Goal: Information Seeking & Learning: Learn about a topic

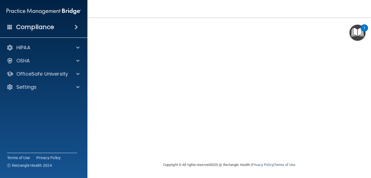
scroll to position [24, 0]
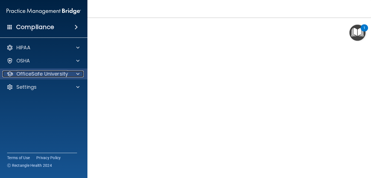
click at [54, 72] on p "OfficeSafe University" at bounding box center [42, 74] width 52 height 7
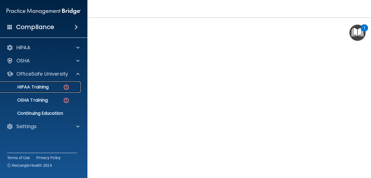
click at [57, 88] on div "HIPAA Training" at bounding box center [41, 86] width 75 height 5
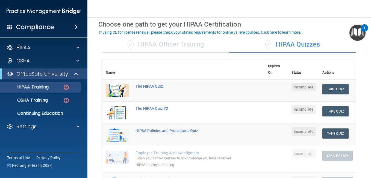
click at [155, 42] on div "✓ HIPAA Officer Training" at bounding box center [165, 44] width 127 height 16
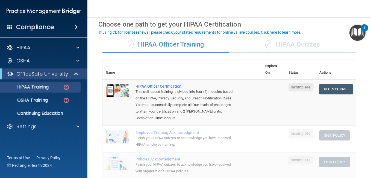
click at [265, 47] on span "✓" at bounding box center [268, 44] width 6 height 8
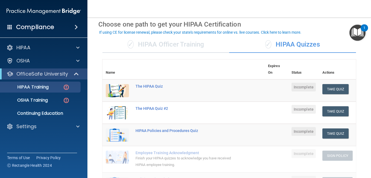
click at [203, 42] on div "✓ HIPAA Officer Training" at bounding box center [165, 44] width 127 height 16
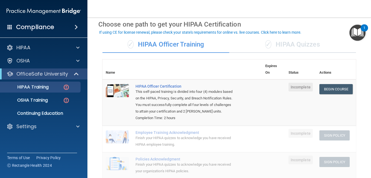
click at [259, 49] on div "✓ HIPAA Quizzes" at bounding box center [292, 44] width 127 height 16
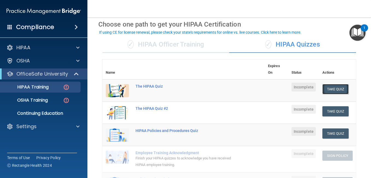
click at [335, 85] on button "Take Quiz" at bounding box center [335, 89] width 26 height 10
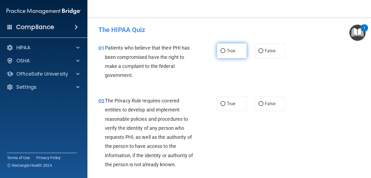
click at [223, 50] on input "True" at bounding box center [223, 51] width 5 height 4
radio input "true"
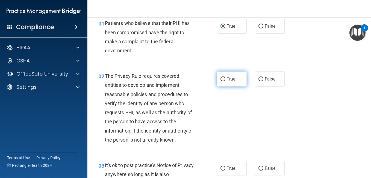
click at [243, 72] on label "True" at bounding box center [232, 78] width 30 height 15
click at [225, 77] on input "True" at bounding box center [223, 79] width 5 height 4
radio input "true"
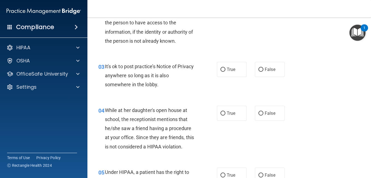
scroll to position [133, 0]
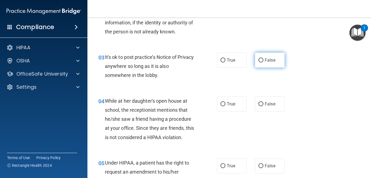
click at [277, 66] on label "False" at bounding box center [270, 59] width 30 height 15
click at [263, 62] on input "False" at bounding box center [261, 60] width 5 height 4
radio input "true"
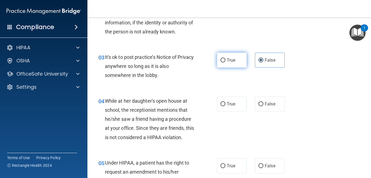
click at [228, 64] on label "True" at bounding box center [232, 59] width 30 height 15
click at [225, 62] on input "True" at bounding box center [223, 60] width 5 height 4
radio input "true"
radio input "false"
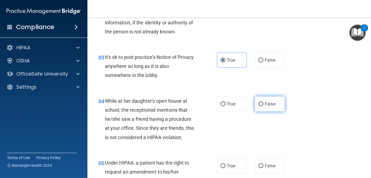
click at [255, 107] on label "False" at bounding box center [270, 103] width 30 height 15
click at [259, 106] on input "False" at bounding box center [261, 104] width 5 height 4
radio input "true"
click at [334, 35] on div "02 The Privacy Rule requires covered entities to develop and implement reasonab…" at bounding box center [229, 1] width 270 height 89
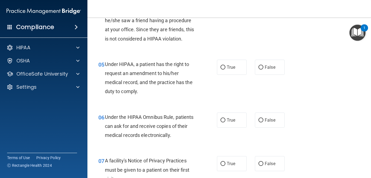
scroll to position [237, 0]
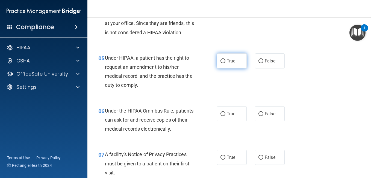
click at [218, 60] on label "True" at bounding box center [232, 60] width 30 height 15
click at [221, 60] on input "True" at bounding box center [223, 61] width 5 height 4
radio input "true"
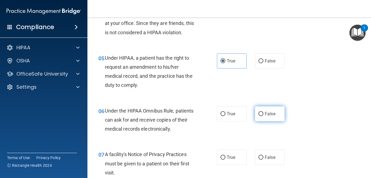
click at [265, 114] on span "False" at bounding box center [270, 113] width 11 height 5
click at [263, 114] on input "False" at bounding box center [261, 114] width 5 height 4
radio input "true"
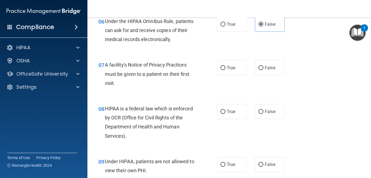
scroll to position [342, 0]
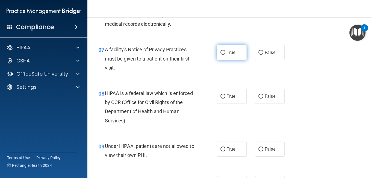
click at [227, 51] on span "True" at bounding box center [231, 52] width 8 height 5
click at [225, 51] on input "True" at bounding box center [223, 53] width 5 height 4
radio input "true"
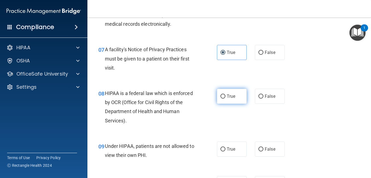
click at [230, 98] on span "True" at bounding box center [231, 95] width 8 height 5
click at [225, 98] on input "True" at bounding box center [223, 96] width 5 height 4
radio input "true"
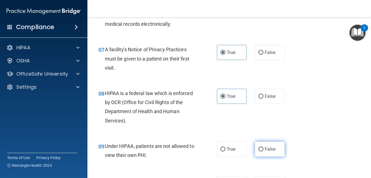
click at [259, 149] on input "False" at bounding box center [261, 149] width 5 height 4
radio input "true"
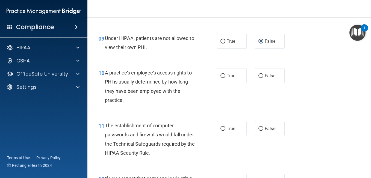
scroll to position [465, 0]
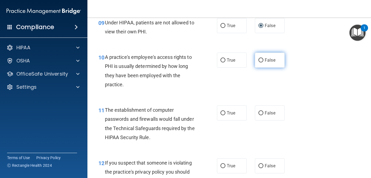
click at [255, 66] on label "False" at bounding box center [270, 59] width 30 height 15
click at [259, 62] on input "False" at bounding box center [261, 60] width 5 height 4
radio input "true"
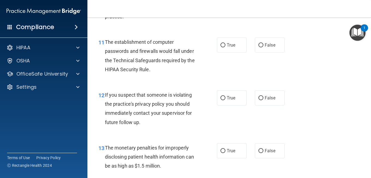
scroll to position [539, 0]
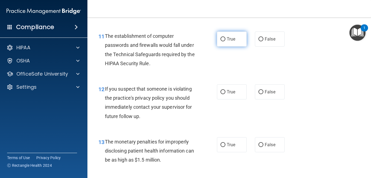
click at [222, 37] on input "True" at bounding box center [223, 39] width 5 height 4
radio input "true"
click at [243, 83] on div "12 If you suspect that someone is violating the practice's privacy policy you s…" at bounding box center [229, 103] width 270 height 53
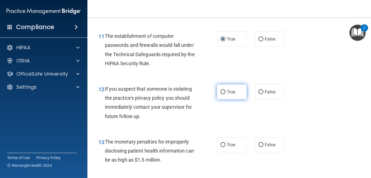
click at [234, 93] on label "True" at bounding box center [232, 91] width 30 height 15
click at [225, 93] on input "True" at bounding box center [223, 92] width 5 height 4
radio input "true"
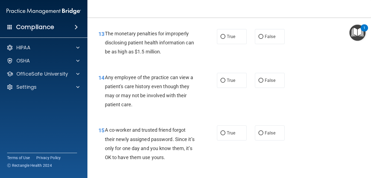
scroll to position [650, 0]
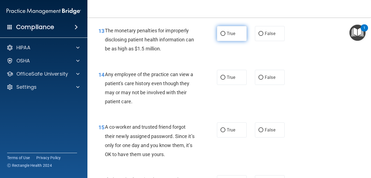
click at [229, 29] on label "True" at bounding box center [232, 33] width 30 height 15
click at [225, 32] on input "True" at bounding box center [223, 34] width 5 height 4
radio input "true"
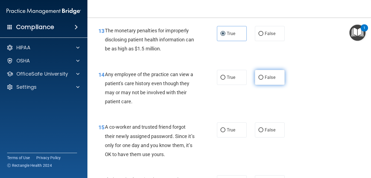
click at [259, 79] on input "False" at bounding box center [261, 77] width 5 height 4
radio input "true"
click at [254, 139] on div "15 A co-worker and trusted friend forgot their newly assigned password. Since i…" at bounding box center [229, 141] width 270 height 53
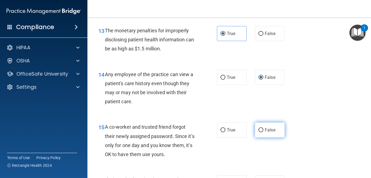
click at [267, 123] on label "False" at bounding box center [270, 129] width 30 height 15
click at [263, 128] on input "False" at bounding box center [261, 130] width 5 height 4
radio input "true"
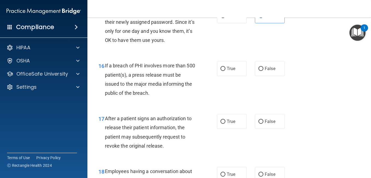
scroll to position [792, 0]
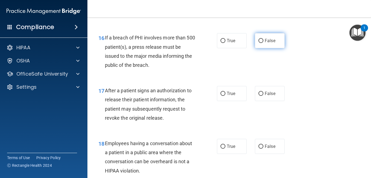
click at [275, 43] on label "False" at bounding box center [270, 40] width 30 height 15
click at [263, 43] on input "False" at bounding box center [261, 41] width 5 height 4
radio input "true"
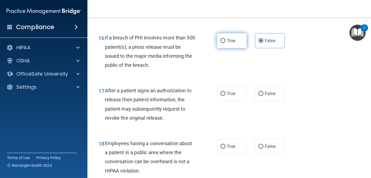
click at [244, 39] on label "True" at bounding box center [232, 40] width 30 height 15
click at [225, 39] on input "True" at bounding box center [223, 41] width 5 height 4
radio input "true"
radio input "false"
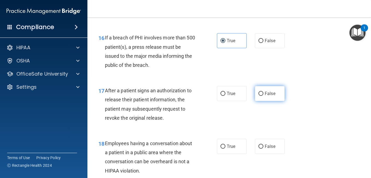
click at [269, 88] on label "False" at bounding box center [270, 93] width 30 height 15
click at [263, 92] on input "False" at bounding box center [261, 94] width 5 height 4
radio input "true"
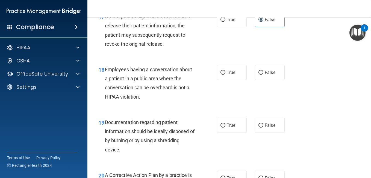
scroll to position [875, 0]
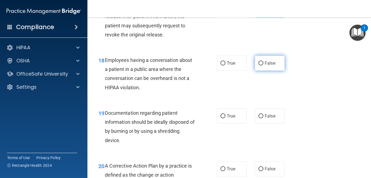
click at [276, 61] on label "False" at bounding box center [270, 62] width 30 height 15
click at [263, 61] on input "False" at bounding box center [261, 63] width 5 height 4
radio input "true"
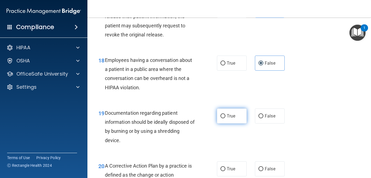
click at [240, 116] on label "True" at bounding box center [232, 115] width 30 height 15
click at [225, 116] on input "True" at bounding box center [223, 116] width 5 height 4
radio input "true"
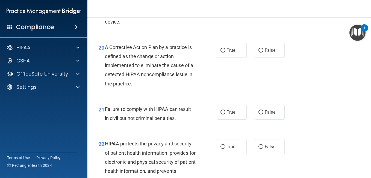
scroll to position [1002, 0]
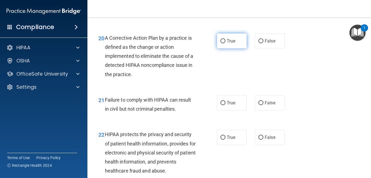
click at [234, 43] on label "True" at bounding box center [232, 40] width 30 height 15
click at [225, 43] on input "True" at bounding box center [223, 41] width 5 height 4
radio input "true"
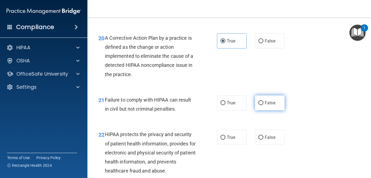
click at [259, 104] on input "False" at bounding box center [261, 103] width 5 height 4
radio input "true"
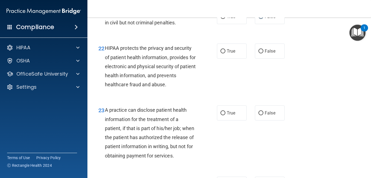
scroll to position [1101, 0]
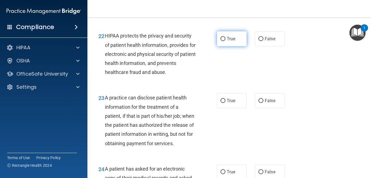
click at [219, 42] on label "True" at bounding box center [232, 38] width 30 height 15
click at [221, 41] on input "True" at bounding box center [223, 39] width 5 height 4
radio input "true"
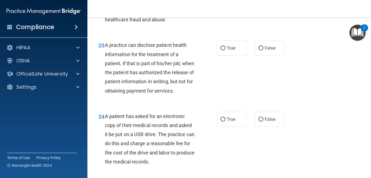
scroll to position [1156, 0]
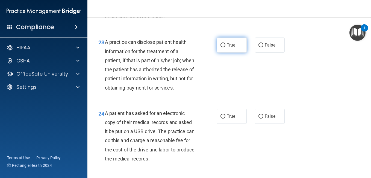
click at [240, 39] on label "True" at bounding box center [232, 44] width 30 height 15
click at [225, 43] on input "True" at bounding box center [223, 45] width 5 height 4
radio input "true"
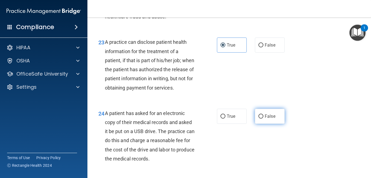
click at [276, 124] on label "False" at bounding box center [270, 115] width 30 height 15
click at [263, 118] on input "False" at bounding box center [261, 116] width 5 height 4
radio input "true"
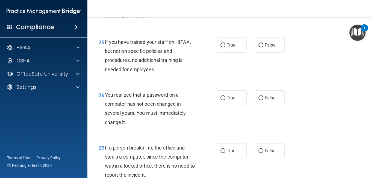
scroll to position [1304, 0]
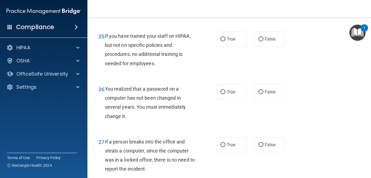
click at [252, 46] on div "True False" at bounding box center [253, 38] width 72 height 15
click at [259, 41] on input "False" at bounding box center [261, 39] width 5 height 4
radio input "true"
click at [241, 99] on label "True" at bounding box center [232, 91] width 30 height 15
click at [225, 94] on input "True" at bounding box center [223, 92] width 5 height 4
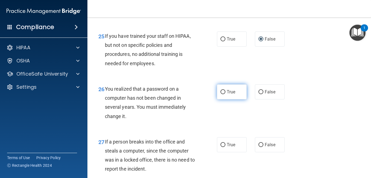
radio input "true"
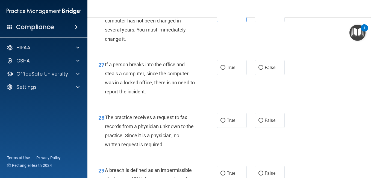
scroll to position [1390, 0]
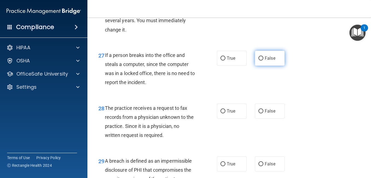
click at [266, 61] on span "False" at bounding box center [270, 57] width 11 height 5
click at [263, 60] on input "False" at bounding box center [261, 58] width 5 height 4
radio input "true"
click at [268, 118] on label "False" at bounding box center [270, 110] width 30 height 15
click at [263, 113] on input "False" at bounding box center [261, 111] width 5 height 4
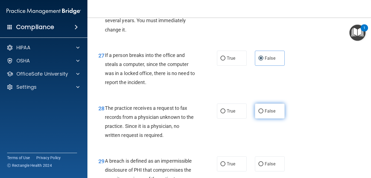
radio input "true"
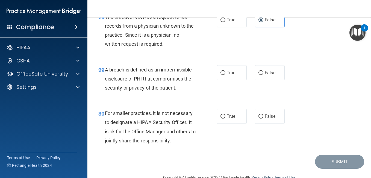
scroll to position [1475, 0]
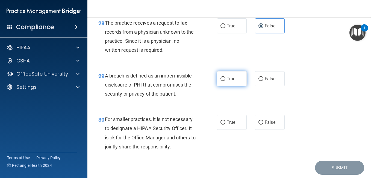
click at [218, 83] on label "True" at bounding box center [232, 78] width 30 height 15
click at [221, 81] on input "True" at bounding box center [223, 79] width 5 height 4
radio input "true"
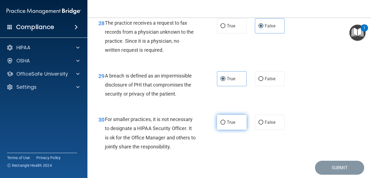
click at [241, 128] on label "True" at bounding box center [232, 121] width 30 height 15
click at [225, 124] on input "True" at bounding box center [223, 122] width 5 height 4
radio input "true"
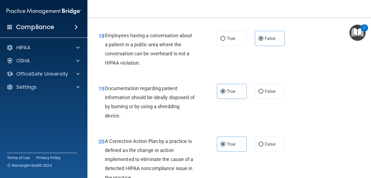
scroll to position [909, 0]
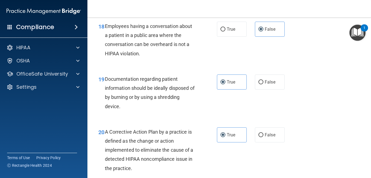
click at [367, 114] on main "- The HIPAA Quiz This quiz doesn’t expire until . Are you sure you want to take…" at bounding box center [229, 97] width 284 height 160
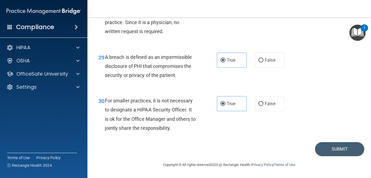
scroll to position [1503, 0]
click at [349, 155] on button "Submit" at bounding box center [339, 149] width 49 height 14
click at [345, 148] on button "Submit" at bounding box center [339, 149] width 49 height 14
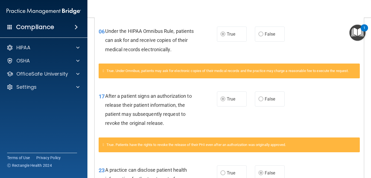
scroll to position [303, 0]
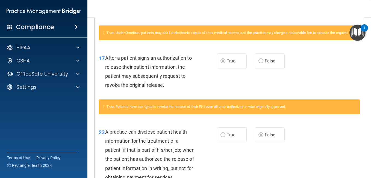
drag, startPoint x: 365, startPoint y: 113, endPoint x: 364, endPoint y: 105, distance: 7.9
click at [364, 105] on main "Calculating your score.... You did not pass the " The HIPAA Quiz ". 76 out of 1…" at bounding box center [229, 97] width 284 height 160
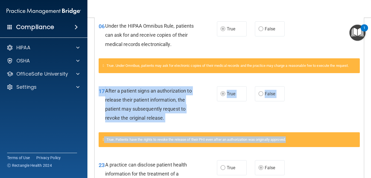
scroll to position [263, 0]
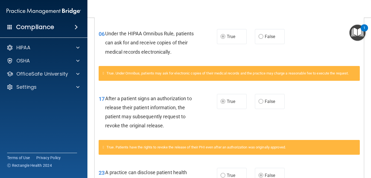
click at [364, 101] on main "Calculating your score.... You did not pass the " The HIPAA Quiz ". 76 out of 1…" at bounding box center [229, 97] width 284 height 160
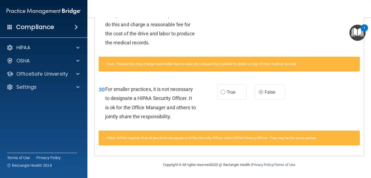
scroll to position [545, 0]
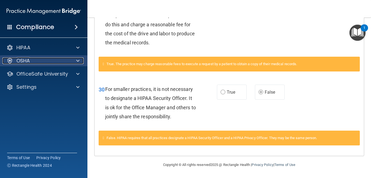
click at [37, 63] on div "OSHA" at bounding box center [36, 60] width 68 height 7
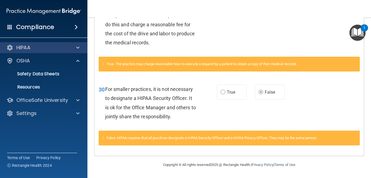
click at [39, 52] on div "HIPAA" at bounding box center [44, 47] width 88 height 11
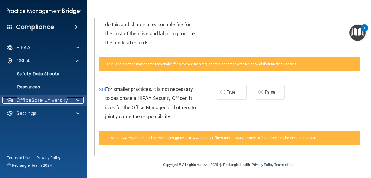
click at [64, 99] on p "OfficeSafe University" at bounding box center [42, 100] width 52 height 7
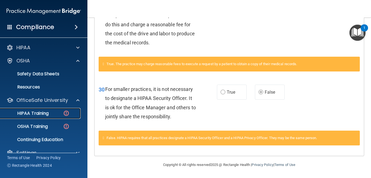
click at [57, 111] on div "HIPAA Training" at bounding box center [41, 112] width 75 height 5
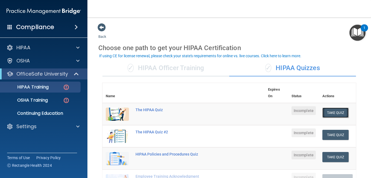
click at [338, 110] on button "Take Quiz" at bounding box center [335, 112] width 26 height 10
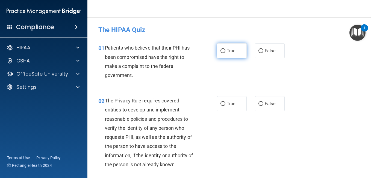
click at [228, 55] on label "True" at bounding box center [232, 50] width 30 height 15
click at [225, 53] on input "True" at bounding box center [223, 51] width 5 height 4
radio input "true"
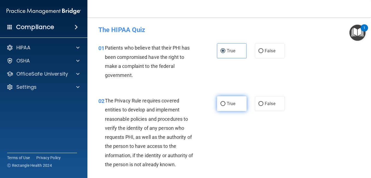
click at [227, 102] on span "True" at bounding box center [231, 103] width 8 height 5
click at [225, 102] on input "True" at bounding box center [223, 104] width 5 height 4
radio input "true"
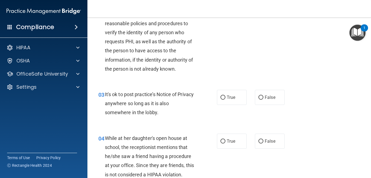
scroll to position [105, 0]
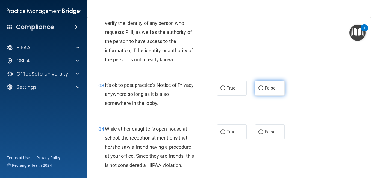
click at [264, 95] on label "False" at bounding box center [270, 87] width 30 height 15
click at [263, 90] on input "False" at bounding box center [261, 88] width 5 height 4
radio input "true"
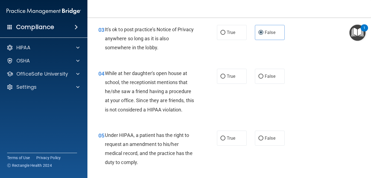
scroll to position [163, 0]
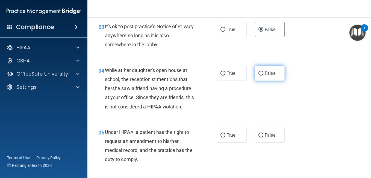
click at [268, 77] on label "False" at bounding box center [270, 73] width 30 height 15
click at [263, 75] on input "False" at bounding box center [261, 73] width 5 height 4
radio input "true"
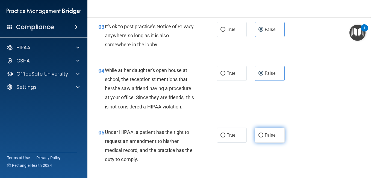
click at [261, 129] on label "False" at bounding box center [270, 134] width 30 height 15
click at [261, 133] on input "False" at bounding box center [261, 135] width 5 height 4
radio input "true"
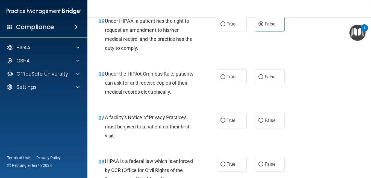
scroll to position [283, 0]
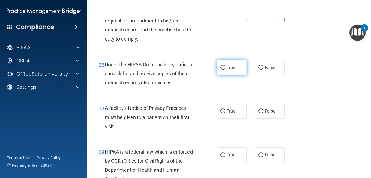
click at [226, 71] on label "True" at bounding box center [232, 67] width 30 height 15
click at [225, 70] on input "True" at bounding box center [223, 68] width 5 height 4
radio input "true"
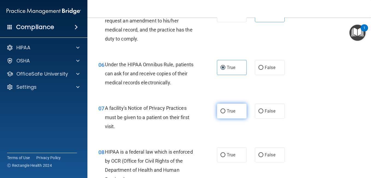
click at [231, 112] on span "True" at bounding box center [231, 110] width 8 height 5
click at [225, 112] on input "True" at bounding box center [223, 111] width 5 height 4
radio input "true"
click at [325, 57] on div "06 Under the HIPAA Omnibus Rule, patients can ask for and receive copies of the…" at bounding box center [229, 75] width 270 height 44
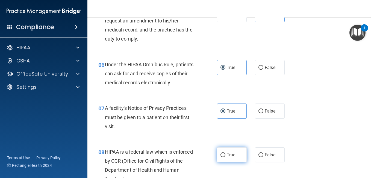
click at [221, 155] on input "True" at bounding box center [223, 155] width 5 height 4
radio input "true"
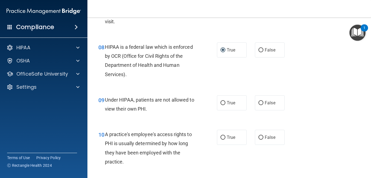
scroll to position [394, 0]
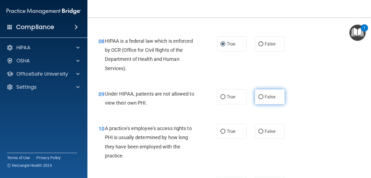
click at [275, 95] on label "False" at bounding box center [270, 96] width 30 height 15
click at [263, 95] on input "False" at bounding box center [261, 97] width 5 height 4
radio input "true"
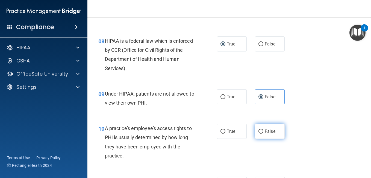
click at [261, 131] on input "False" at bounding box center [261, 131] width 5 height 4
radio input "true"
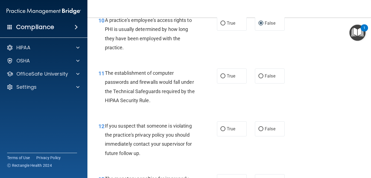
scroll to position [505, 0]
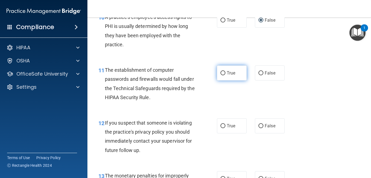
click at [224, 75] on label "True" at bounding box center [232, 72] width 30 height 15
click at [224, 75] on input "True" at bounding box center [223, 73] width 5 height 4
radio input "true"
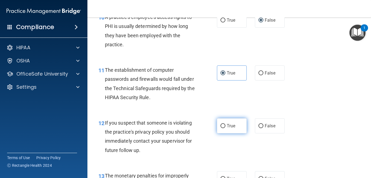
click at [220, 130] on label "True" at bounding box center [232, 125] width 30 height 15
click at [221, 128] on input "True" at bounding box center [223, 126] width 5 height 4
radio input "true"
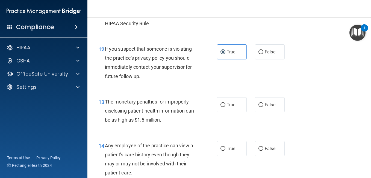
scroll to position [588, 0]
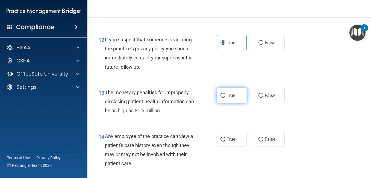
click at [230, 93] on span "True" at bounding box center [231, 95] width 8 height 5
click at [225, 93] on input "True" at bounding box center [223, 95] width 5 height 4
radio input "true"
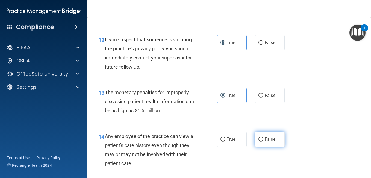
click at [277, 133] on label "False" at bounding box center [270, 138] width 30 height 15
click at [263, 137] on input "False" at bounding box center [261, 139] width 5 height 4
radio input "true"
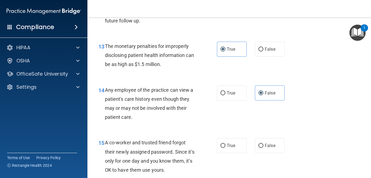
scroll to position [674, 0]
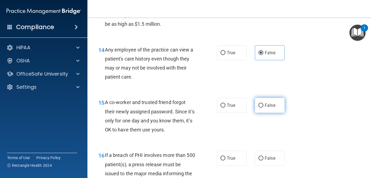
click at [266, 100] on label "False" at bounding box center [270, 105] width 30 height 15
click at [263, 103] on input "False" at bounding box center [261, 105] width 5 height 4
radio input "true"
click at [224, 161] on label "True" at bounding box center [232, 157] width 30 height 15
click at [224, 160] on input "True" at bounding box center [223, 158] width 5 height 4
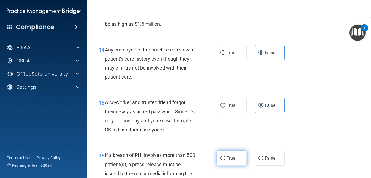
radio input "true"
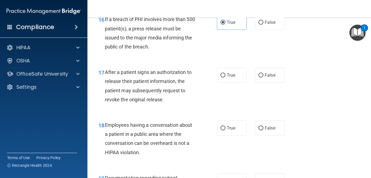
scroll to position [819, 0]
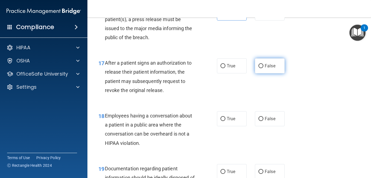
click at [277, 66] on label "False" at bounding box center [270, 65] width 30 height 15
click at [263, 66] on input "False" at bounding box center [261, 66] width 5 height 4
radio input "true"
click at [263, 122] on label "False" at bounding box center [270, 118] width 30 height 15
click at [263, 121] on input "False" at bounding box center [261, 119] width 5 height 4
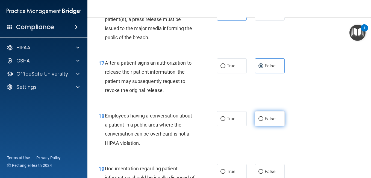
radio input "true"
click at [232, 169] on span "True" at bounding box center [231, 171] width 8 height 5
click at [225, 169] on input "True" at bounding box center [223, 171] width 5 height 4
radio input "true"
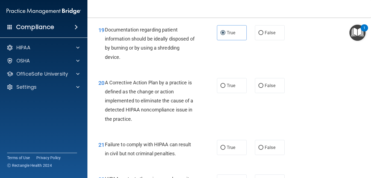
scroll to position [961, 0]
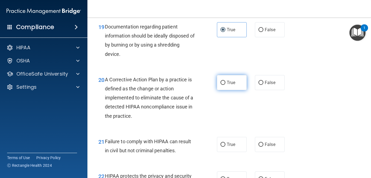
click at [233, 84] on span "True" at bounding box center [231, 82] width 8 height 5
click at [225, 84] on input "True" at bounding box center [223, 83] width 5 height 4
radio input "true"
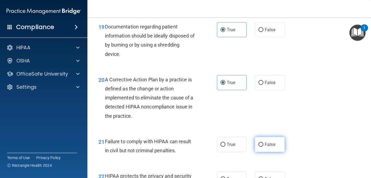
click at [267, 137] on label "False" at bounding box center [270, 144] width 30 height 15
click at [263, 142] on input "False" at bounding box center [261, 144] width 5 height 4
radio input "true"
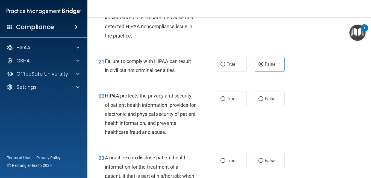
scroll to position [1044, 0]
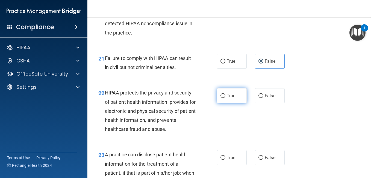
click at [233, 101] on label "True" at bounding box center [232, 95] width 30 height 15
click at [225, 98] on input "True" at bounding box center [223, 96] width 5 height 4
radio input "true"
click at [260, 164] on label "False" at bounding box center [270, 157] width 30 height 15
click at [260, 160] on input "False" at bounding box center [261, 157] width 5 height 4
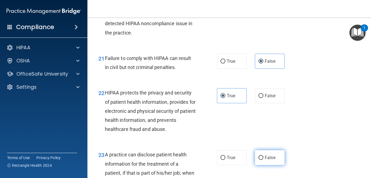
radio input "true"
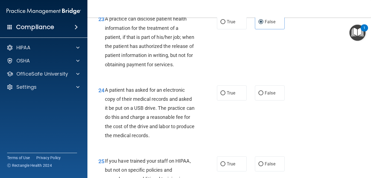
scroll to position [1176, 0]
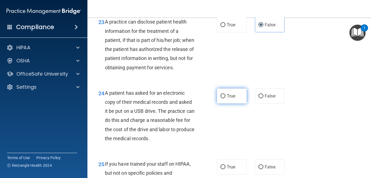
click at [227, 98] on span "True" at bounding box center [231, 95] width 8 height 5
click at [225, 98] on input "True" at bounding box center [223, 96] width 5 height 4
radio input "true"
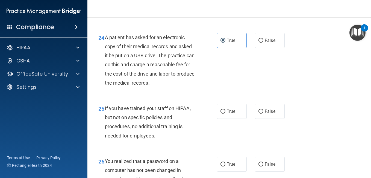
scroll to position [1235, 0]
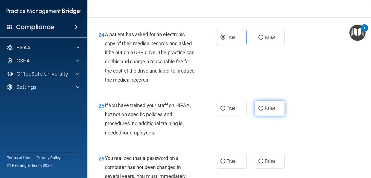
click at [281, 116] on label "False" at bounding box center [270, 108] width 30 height 15
click at [263, 110] on input "False" at bounding box center [261, 108] width 5 height 4
radio input "true"
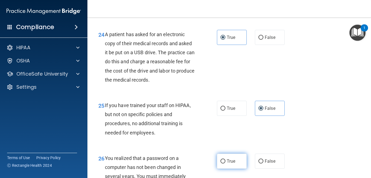
click at [223, 166] on label "True" at bounding box center [232, 160] width 30 height 15
click at [223, 163] on input "True" at bounding box center [223, 161] width 5 height 4
radio input "true"
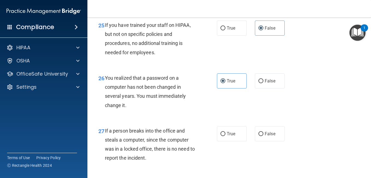
scroll to position [1349, 0]
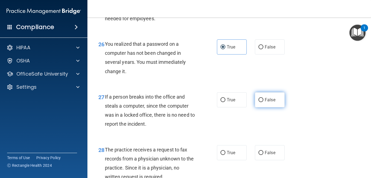
click at [265, 102] on span "False" at bounding box center [270, 99] width 11 height 5
click at [263, 102] on input "False" at bounding box center [261, 100] width 5 height 4
radio input "true"
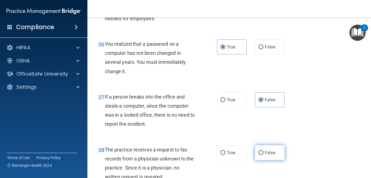
click at [265, 155] on span "False" at bounding box center [270, 152] width 11 height 5
click at [263, 155] on input "False" at bounding box center [261, 153] width 5 height 4
radio input "true"
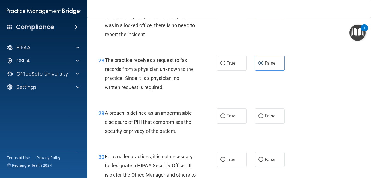
scroll to position [1466, 0]
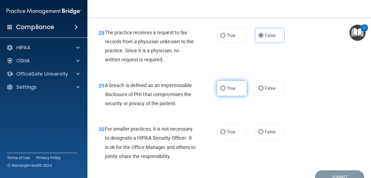
click at [236, 96] on label "True" at bounding box center [232, 88] width 30 height 15
click at [225, 90] on input "True" at bounding box center [223, 88] width 5 height 4
radio input "true"
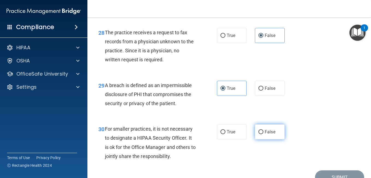
click at [271, 134] on span "False" at bounding box center [270, 131] width 11 height 5
click at [263, 134] on input "False" at bounding box center [261, 132] width 5 height 4
radio input "true"
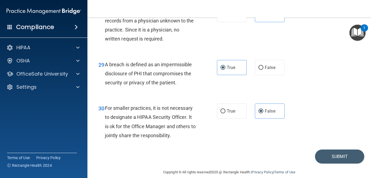
scroll to position [1503, 0]
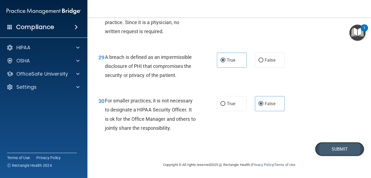
click at [327, 153] on button "Submit" at bounding box center [339, 149] width 49 height 14
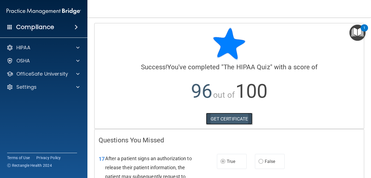
click at [221, 119] on link "GET CERTIFICATE" at bounding box center [229, 119] width 47 height 12
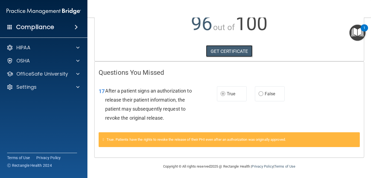
scroll to position [69, 0]
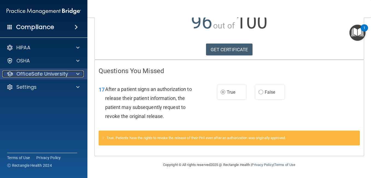
click at [47, 72] on p "OfficeSafe University" at bounding box center [42, 74] width 52 height 7
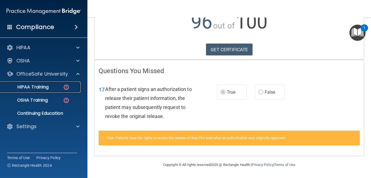
click at [44, 89] on p "HIPAA Training" at bounding box center [26, 86] width 45 height 5
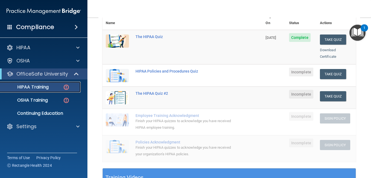
scroll to position [70, 0]
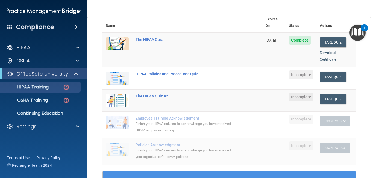
drag, startPoint x: 366, startPoint y: 57, endPoint x: 365, endPoint y: 53, distance: 4.4
click at [365, 53] on main "Back Choose one path to get your HIPAA Certification ✓ HIPAA Officer Training ✓…" at bounding box center [229, 97] width 284 height 160
click at [342, 72] on div "Take Quiz" at bounding box center [336, 77] width 33 height 10
click at [336, 72] on button "Take Quiz" at bounding box center [333, 77] width 26 height 10
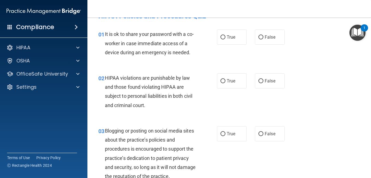
scroll to position [7, 0]
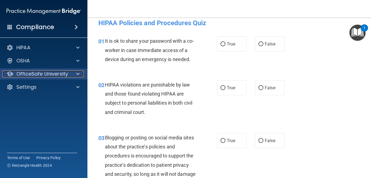
click at [39, 71] on p "OfficeSafe University" at bounding box center [42, 74] width 52 height 7
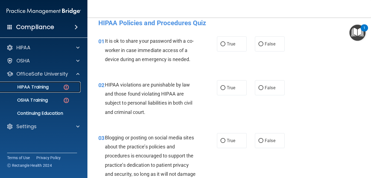
click at [50, 84] on link "HIPAA Training" at bounding box center [38, 86] width 86 height 11
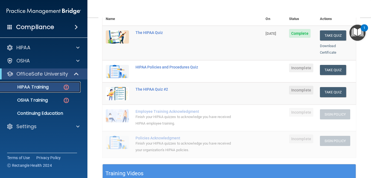
scroll to position [76, 0]
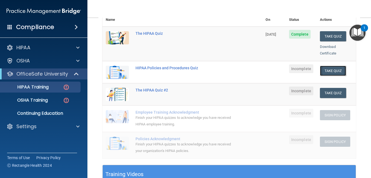
click at [320, 66] on button "Take Quiz" at bounding box center [333, 71] width 26 height 10
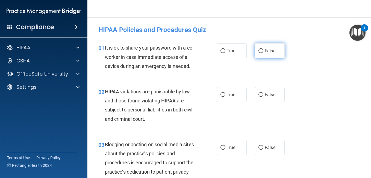
click at [261, 52] on input "False" at bounding box center [261, 51] width 5 height 4
radio input "true"
click at [261, 52] on input "False" at bounding box center [261, 51] width 5 height 4
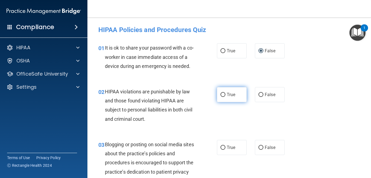
click at [232, 97] on span "True" at bounding box center [231, 94] width 8 height 5
click at [225, 97] on input "True" at bounding box center [223, 95] width 5 height 4
radio input "true"
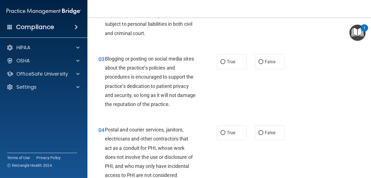
scroll to position [89, 0]
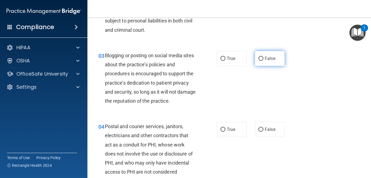
click at [268, 63] on label "False" at bounding box center [270, 58] width 30 height 15
click at [263, 61] on input "False" at bounding box center [261, 59] width 5 height 4
radio input "true"
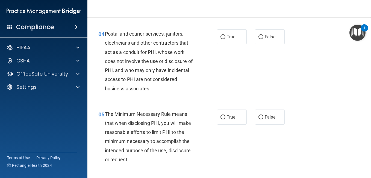
scroll to position [184, 0]
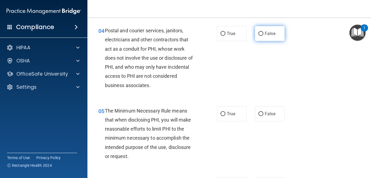
click at [268, 41] on label "False" at bounding box center [270, 33] width 30 height 15
click at [263, 36] on input "False" at bounding box center [261, 34] width 5 height 4
radio input "true"
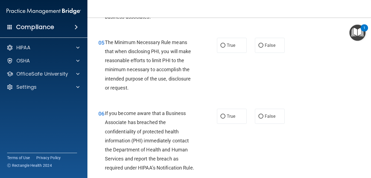
scroll to position [260, 0]
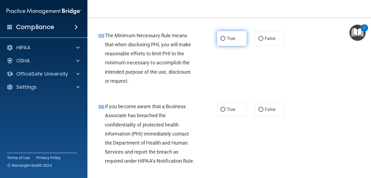
click at [239, 46] on label "True" at bounding box center [232, 38] width 30 height 15
click at [225, 41] on input "True" at bounding box center [223, 39] width 5 height 4
radio input "true"
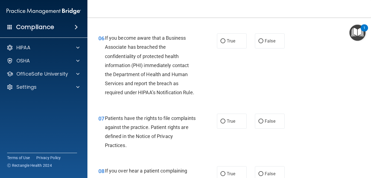
scroll to position [335, 0]
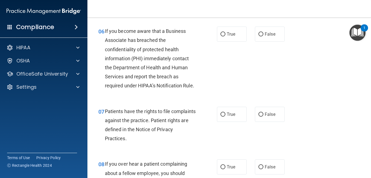
click at [221, 74] on div "06 If you become aware that a Business Associate has breached the confidentiali…" at bounding box center [157, 60] width 135 height 66
click at [227, 42] on label "True" at bounding box center [232, 34] width 30 height 15
click at [225, 36] on input "True" at bounding box center [223, 34] width 5 height 4
radio input "true"
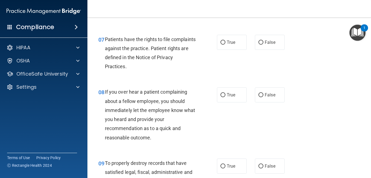
scroll to position [420, 0]
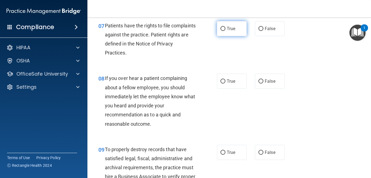
click at [244, 36] on label "True" at bounding box center [232, 28] width 30 height 15
click at [225, 31] on input "True" at bounding box center [223, 29] width 5 height 4
radio input "true"
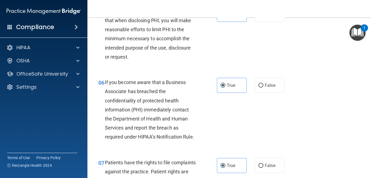
scroll to position [287, 0]
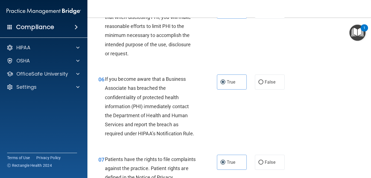
click at [367, 52] on main "- HIPAA Policies and Procedures Quiz This quiz doesn’t expire until . Are you s…" at bounding box center [229, 97] width 284 height 160
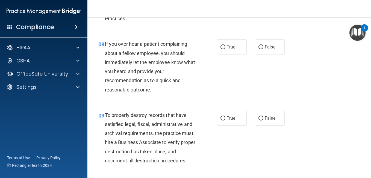
scroll to position [465, 0]
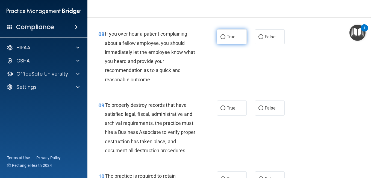
click at [231, 44] on label "True" at bounding box center [232, 36] width 30 height 15
click at [225, 39] on input "True" at bounding box center [223, 37] width 5 height 4
radio input "true"
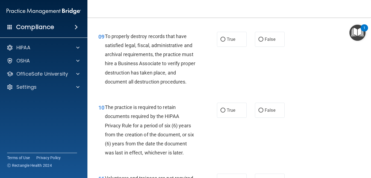
scroll to position [547, 0]
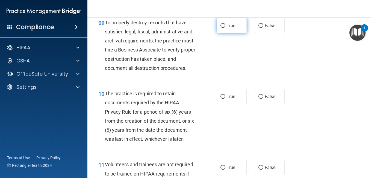
click at [222, 33] on label "True" at bounding box center [232, 25] width 30 height 15
click at [222, 28] on input "True" at bounding box center [223, 26] width 5 height 4
radio input "true"
click at [260, 33] on label "False" at bounding box center [270, 25] width 30 height 15
click at [260, 28] on input "False" at bounding box center [261, 26] width 5 height 4
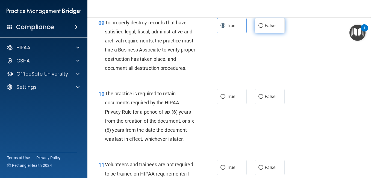
radio input "true"
click at [228, 33] on label "True" at bounding box center [232, 25] width 30 height 15
click at [225, 28] on input "True" at bounding box center [223, 26] width 5 height 4
radio input "true"
radio input "false"
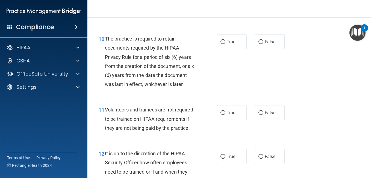
scroll to position [605, 0]
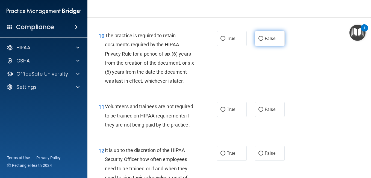
click at [255, 46] on label "False" at bounding box center [270, 38] width 30 height 15
click at [259, 41] on input "False" at bounding box center [261, 39] width 5 height 4
radio input "true"
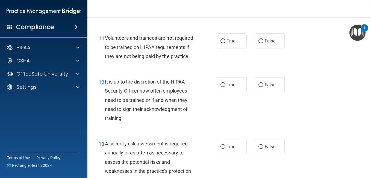
scroll to position [680, 0]
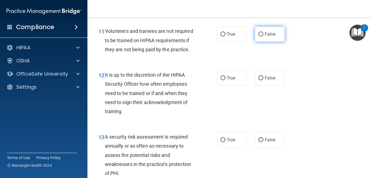
click at [260, 36] on input "False" at bounding box center [261, 34] width 5 height 4
radio input "true"
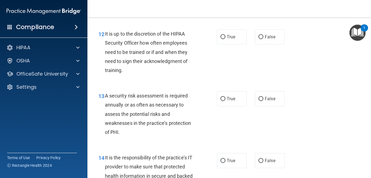
scroll to position [738, 0]
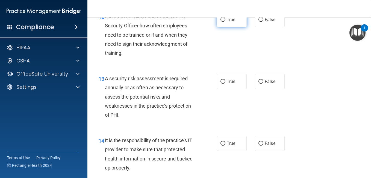
click at [227, 27] on label "True" at bounding box center [232, 19] width 30 height 15
click at [225, 22] on input "True" at bounding box center [223, 20] width 5 height 4
radio input "true"
click at [227, 89] on label "True" at bounding box center [232, 81] width 30 height 15
click at [225, 84] on input "True" at bounding box center [223, 82] width 5 height 4
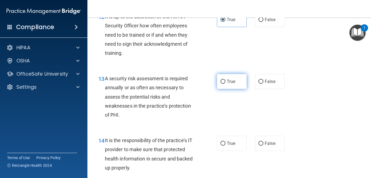
radio input "true"
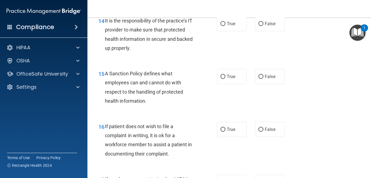
scroll to position [861, 0]
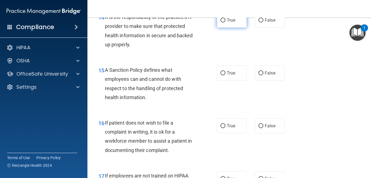
click at [222, 28] on label "True" at bounding box center [232, 20] width 30 height 15
click at [222, 22] on input "True" at bounding box center [223, 20] width 5 height 4
radio input "true"
click at [217, 80] on label "True" at bounding box center [232, 72] width 30 height 15
click at [221, 75] on input "True" at bounding box center [223, 73] width 5 height 4
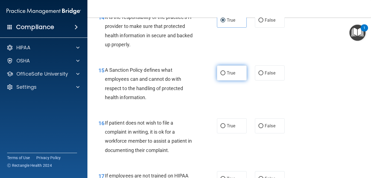
radio input "true"
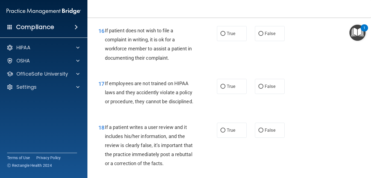
scroll to position [957, 0]
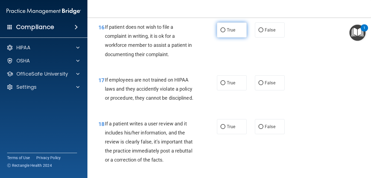
click at [236, 37] on label "True" at bounding box center [232, 29] width 30 height 15
click at [225, 32] on input "True" at bounding box center [223, 30] width 5 height 4
radio input "true"
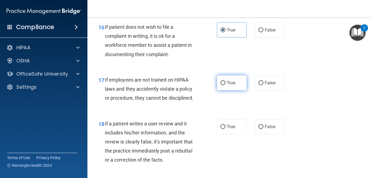
click at [243, 90] on label "True" at bounding box center [232, 82] width 30 height 15
click at [225, 85] on input "True" at bounding box center [223, 83] width 5 height 4
radio input "true"
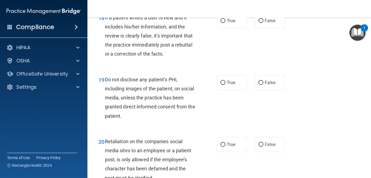
scroll to position [1066, 0]
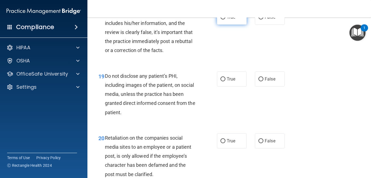
click at [236, 25] on label "True" at bounding box center [232, 17] width 30 height 15
click at [225, 19] on input "True" at bounding box center [223, 17] width 5 height 4
radio input "true"
click at [236, 86] on label "True" at bounding box center [232, 78] width 30 height 15
click at [225, 81] on input "True" at bounding box center [223, 79] width 5 height 4
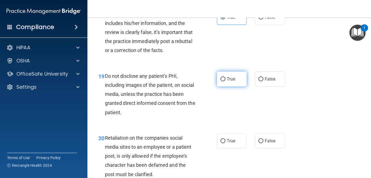
radio input "true"
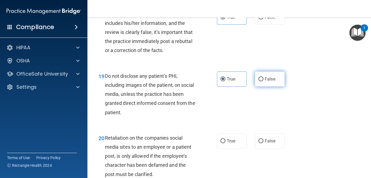
click at [260, 86] on label "False" at bounding box center [270, 78] width 30 height 15
click at [260, 81] on input "False" at bounding box center [261, 79] width 5 height 4
radio input "true"
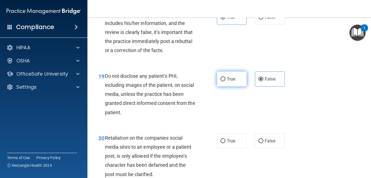
click at [237, 86] on label "True" at bounding box center [232, 78] width 30 height 15
click at [225, 81] on input "True" at bounding box center [223, 79] width 5 height 4
radio input "true"
radio input "false"
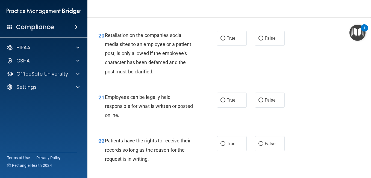
scroll to position [1182, 0]
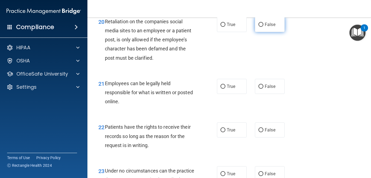
click at [262, 32] on label "False" at bounding box center [270, 24] width 30 height 15
click at [262, 27] on input "False" at bounding box center [261, 25] width 5 height 4
radio input "true"
click at [233, 94] on label "True" at bounding box center [232, 86] width 30 height 15
click at [225, 89] on input "True" at bounding box center [223, 86] width 5 height 4
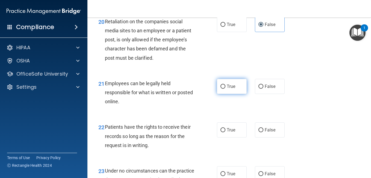
radio input "true"
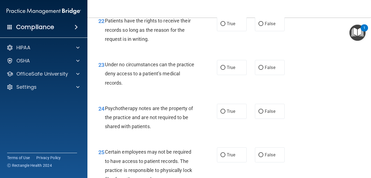
scroll to position [1291, 0]
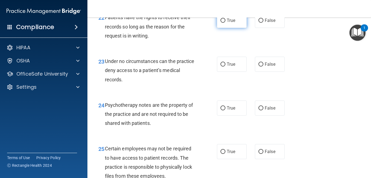
click at [237, 28] on label "True" at bounding box center [232, 20] width 30 height 15
click at [225, 23] on input "True" at bounding box center [223, 21] width 5 height 4
radio input "true"
click at [259, 66] on input "False" at bounding box center [261, 64] width 5 height 4
radio input "true"
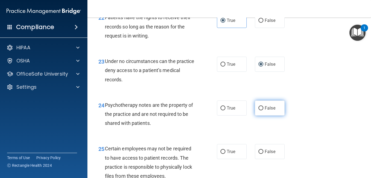
click at [273, 115] on label "False" at bounding box center [270, 107] width 30 height 15
click at [263, 110] on input "False" at bounding box center [261, 108] width 5 height 4
radio input "true"
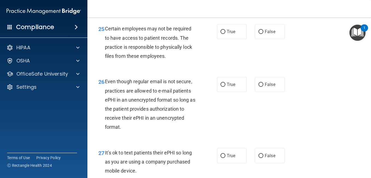
scroll to position [1418, 0]
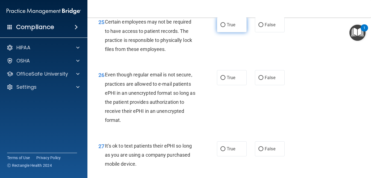
click at [224, 32] on label "True" at bounding box center [232, 24] width 30 height 15
click at [224, 27] on input "True" at bounding box center [223, 25] width 5 height 4
radio input "true"
click at [269, 85] on label "False" at bounding box center [270, 77] width 30 height 15
click at [263, 80] on input "False" at bounding box center [261, 78] width 5 height 4
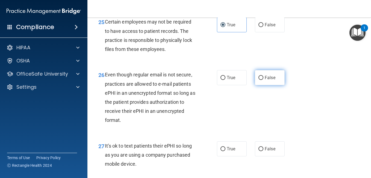
radio input "true"
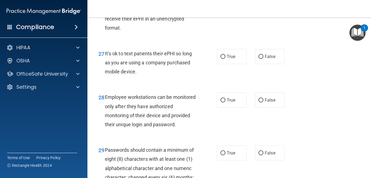
scroll to position [1514, 0]
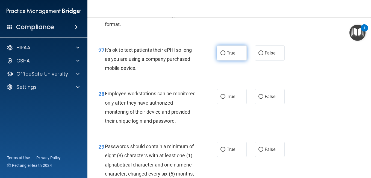
click at [219, 60] on label "True" at bounding box center [232, 52] width 30 height 15
click at [221, 55] on input "True" at bounding box center [223, 53] width 5 height 4
radio input "true"
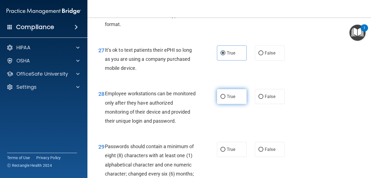
click at [228, 104] on label "True" at bounding box center [232, 96] width 30 height 15
click at [225, 99] on input "True" at bounding box center [223, 97] width 5 height 4
radio input "true"
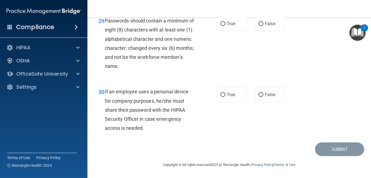
scroll to position [1650, 0]
click at [240, 31] on label "True" at bounding box center [232, 23] width 30 height 15
click at [225, 26] on input "True" at bounding box center [223, 24] width 5 height 4
radio input "true"
click at [227, 97] on span "True" at bounding box center [231, 94] width 8 height 5
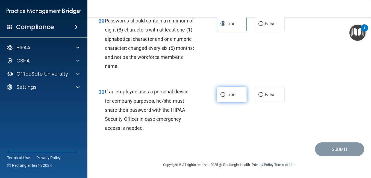
click at [225, 97] on input "True" at bounding box center [223, 95] width 5 height 4
radio input "true"
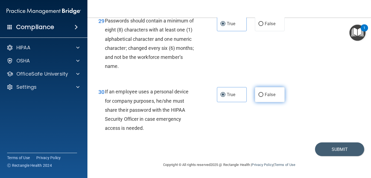
click at [264, 102] on label "False" at bounding box center [270, 94] width 30 height 15
click at [263, 97] on input "False" at bounding box center [261, 95] width 5 height 4
radio input "true"
radio input "false"
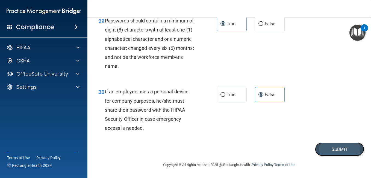
click at [346, 152] on button "Submit" at bounding box center [339, 149] width 49 height 14
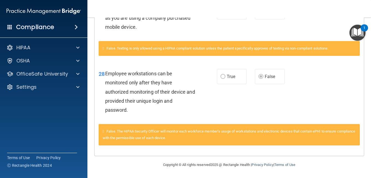
scroll to position [1299, 0]
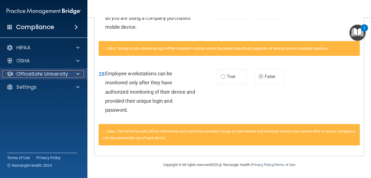
click at [29, 75] on p "OfficeSafe University" at bounding box center [42, 74] width 52 height 7
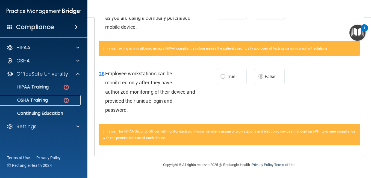
click at [34, 95] on link "OSHA Training" at bounding box center [38, 100] width 86 height 11
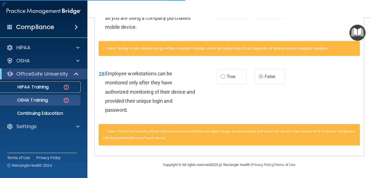
click at [35, 89] on p "HIPAA Training" at bounding box center [26, 86] width 45 height 5
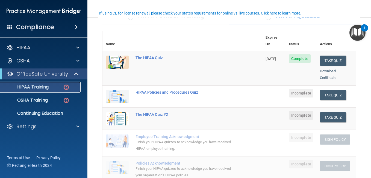
scroll to position [37, 0]
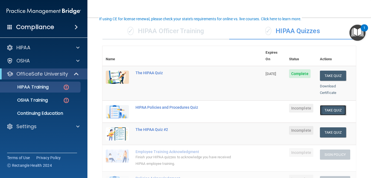
click at [327, 105] on button "Take Quiz" at bounding box center [333, 110] width 26 height 10
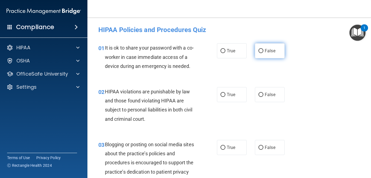
click at [267, 46] on label "False" at bounding box center [270, 50] width 30 height 15
click at [263, 49] on input "False" at bounding box center [261, 51] width 5 height 4
radio input "true"
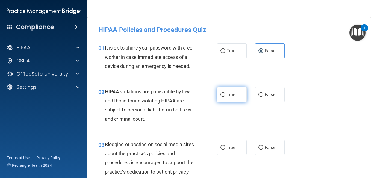
click at [231, 99] on label "True" at bounding box center [232, 94] width 30 height 15
click at [225, 97] on input "True" at bounding box center [223, 95] width 5 height 4
radio input "true"
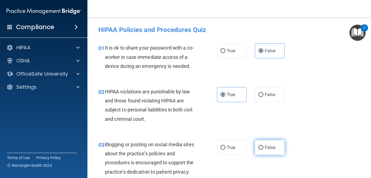
click at [265, 153] on label "False" at bounding box center [270, 147] width 30 height 15
click at [263, 149] on input "False" at bounding box center [261, 147] width 5 height 4
radio input "true"
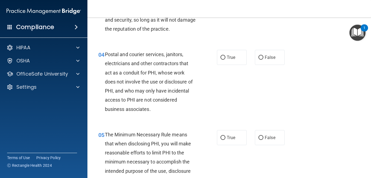
scroll to position [181, 0]
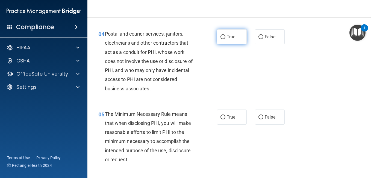
click at [230, 39] on span "True" at bounding box center [231, 36] width 8 height 5
click at [225, 39] on input "True" at bounding box center [223, 37] width 5 height 4
radio input "true"
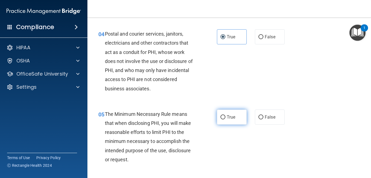
click at [229, 124] on label "True" at bounding box center [232, 116] width 30 height 15
click at [225, 119] on input "True" at bounding box center [223, 117] width 5 height 4
radio input "true"
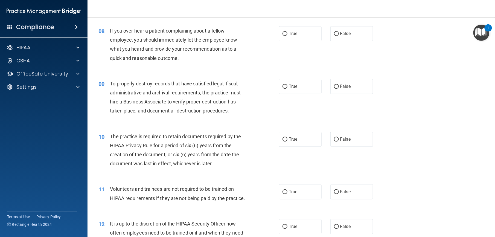
scroll to position [359, 0]
drag, startPoint x: 366, startPoint y: 1, endPoint x: 215, endPoint y: 107, distance: 184.4
click at [215, 107] on span "To properly destroy records that have satisfied legal, fiscal, administrative a…" at bounding box center [175, 97] width 131 height 33
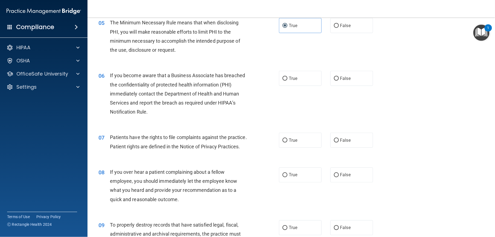
scroll to position [220, 0]
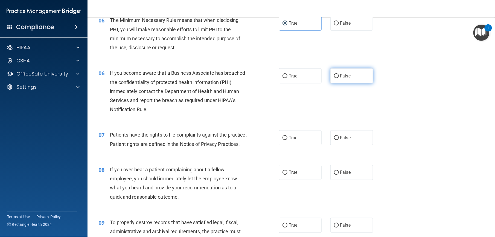
click at [347, 83] on label "False" at bounding box center [351, 75] width 43 height 15
click at [339, 78] on input "False" at bounding box center [336, 76] width 5 height 4
radio input "true"
click at [295, 145] on label "True" at bounding box center [300, 137] width 43 height 15
click at [287, 140] on input "True" at bounding box center [284, 138] width 5 height 4
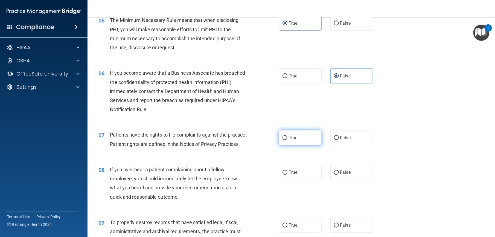
radio input "true"
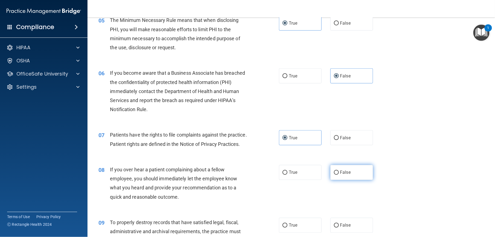
click at [352, 177] on label "False" at bounding box center [351, 172] width 43 height 15
click at [339, 175] on input "False" at bounding box center [336, 173] width 5 height 4
radio input "true"
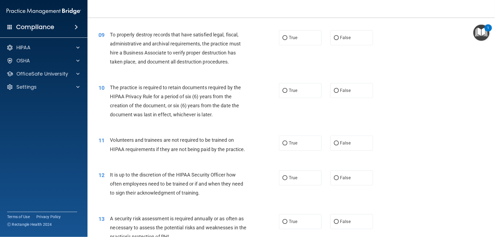
scroll to position [413, 0]
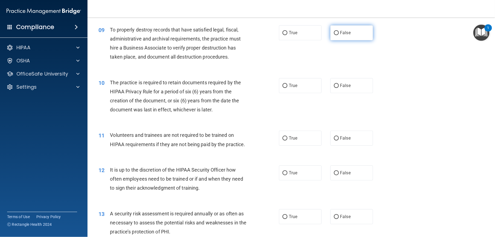
click at [343, 40] on label "False" at bounding box center [351, 32] width 43 height 15
click at [339, 35] on input "False" at bounding box center [336, 33] width 5 height 4
radio input "true"
click at [299, 93] on label "True" at bounding box center [300, 85] width 43 height 15
click at [287, 88] on input "True" at bounding box center [284, 86] width 5 height 4
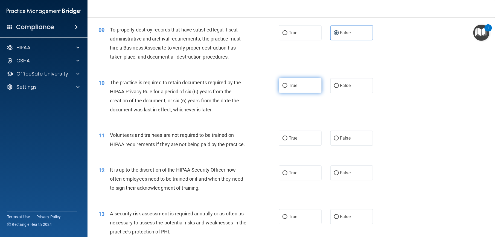
radio input "true"
click at [336, 147] on div "11 Volunteers and trainees are not required to be trained on HIPAA requirements…" at bounding box center [290, 141] width 393 height 34
click at [336, 145] on label "False" at bounding box center [351, 137] width 43 height 15
click at [336, 140] on input "False" at bounding box center [336, 138] width 5 height 4
radio input "true"
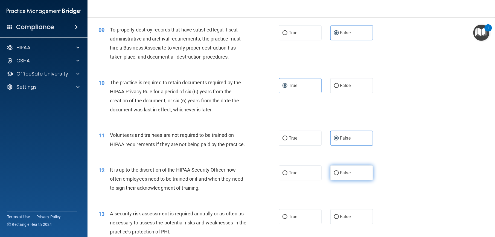
click at [330, 177] on label "False" at bounding box center [351, 172] width 43 height 15
click at [334, 175] on input "False" at bounding box center [336, 173] width 5 height 4
radio input "true"
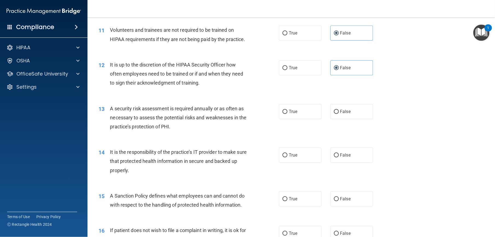
scroll to position [561, 0]
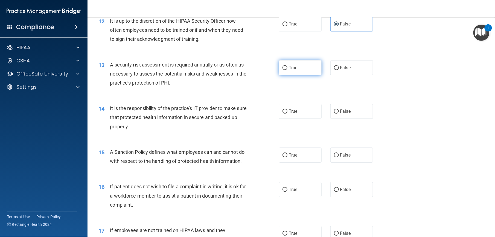
click at [297, 75] on label "True" at bounding box center [300, 67] width 43 height 15
click at [287, 70] on input "True" at bounding box center [284, 68] width 5 height 4
radio input "true"
click at [349, 119] on label "False" at bounding box center [351, 111] width 43 height 15
click at [339, 113] on input "False" at bounding box center [336, 111] width 5 height 4
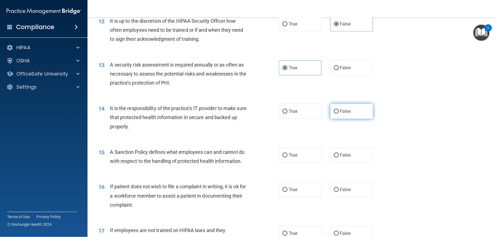
radio input "true"
click at [341, 157] on span "False" at bounding box center [345, 154] width 11 height 5
click at [339, 157] on input "False" at bounding box center [336, 155] width 5 height 4
radio input "true"
click at [295, 177] on label "True" at bounding box center [300, 189] width 43 height 15
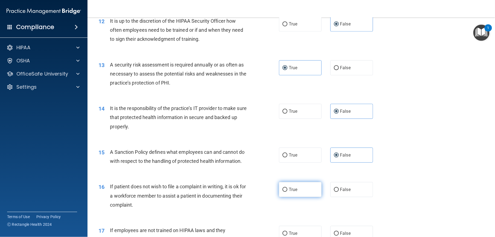
click at [287, 177] on input "True" at bounding box center [284, 189] width 5 height 4
radio input "true"
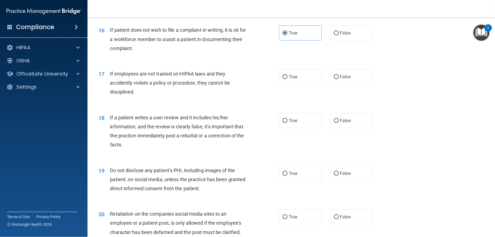
scroll to position [741, 0]
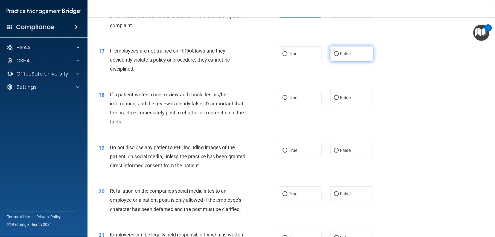
click at [345, 61] on label "False" at bounding box center [351, 53] width 43 height 15
click at [339, 56] on input "False" at bounding box center [336, 54] width 5 height 4
radio input "true"
click at [340, 100] on span "False" at bounding box center [345, 97] width 11 height 5
click at [337, 100] on input "False" at bounding box center [336, 98] width 5 height 4
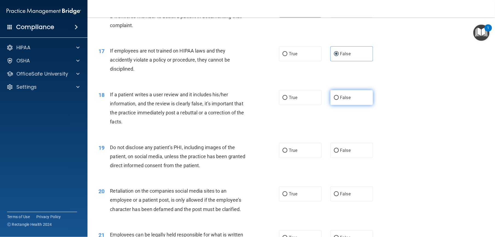
radio input "true"
click at [299, 177] on div "19 Do not disclose any patient’s PHI, including images of the patient, on socia…" at bounding box center [290, 158] width 393 height 44
click at [306, 158] on label "True" at bounding box center [300, 150] width 43 height 15
click at [287, 152] on input "True" at bounding box center [284, 150] width 5 height 4
radio input "true"
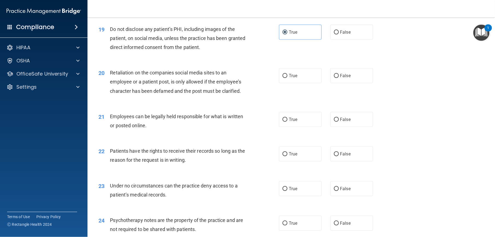
scroll to position [861, 0]
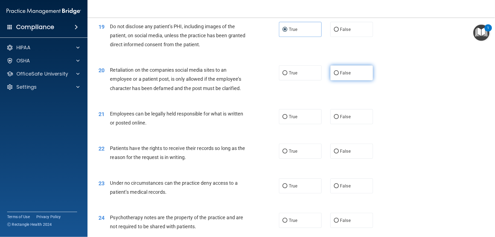
click at [355, 80] on label "False" at bounding box center [351, 72] width 43 height 15
click at [339, 75] on input "False" at bounding box center [336, 73] width 5 height 4
radio input "true"
click at [284, 119] on input "True" at bounding box center [284, 117] width 5 height 4
radio input "true"
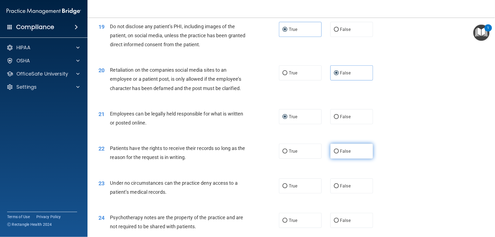
click at [344, 158] on label "False" at bounding box center [351, 150] width 43 height 15
click at [339, 153] on input "False" at bounding box center [336, 151] width 5 height 4
radio input "true"
click at [361, 177] on label "False" at bounding box center [351, 185] width 43 height 15
click at [339, 177] on input "False" at bounding box center [336, 186] width 5 height 4
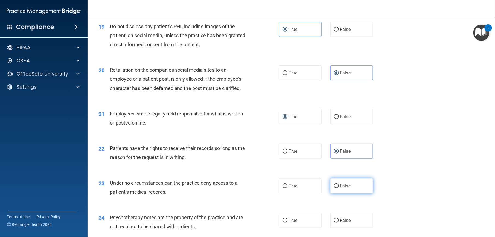
radio input "true"
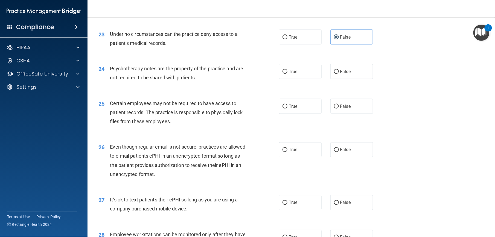
scroll to position [1051, 0]
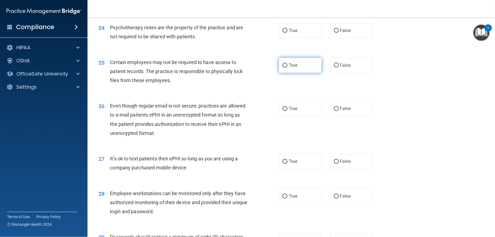
click at [298, 73] on label "True" at bounding box center [300, 65] width 43 height 15
click at [287, 67] on input "True" at bounding box center [284, 65] width 5 height 4
radio input "true"
click at [294, 33] on span "True" at bounding box center [293, 30] width 8 height 5
click at [287, 33] on input "True" at bounding box center [284, 31] width 5 height 4
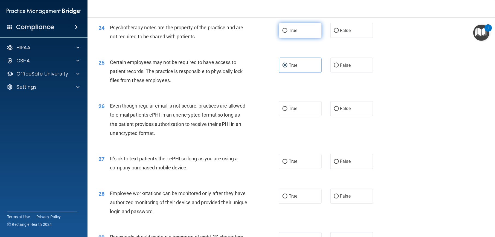
radio input "true"
click at [293, 116] on label "True" at bounding box center [300, 108] width 43 height 15
click at [287, 111] on input "True" at bounding box center [284, 109] width 5 height 4
radio input "true"
click at [348, 169] on label "False" at bounding box center [351, 161] width 43 height 15
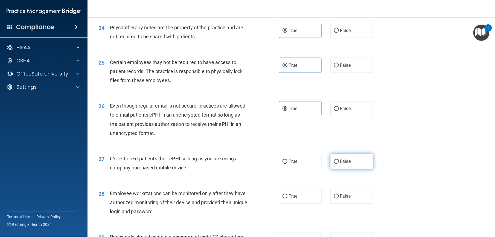
click at [339, 164] on input "False" at bounding box center [336, 162] width 5 height 4
radio input "true"
click at [297, 169] on label "True" at bounding box center [300, 161] width 43 height 15
click at [287, 164] on input "True" at bounding box center [284, 162] width 5 height 4
radio input "true"
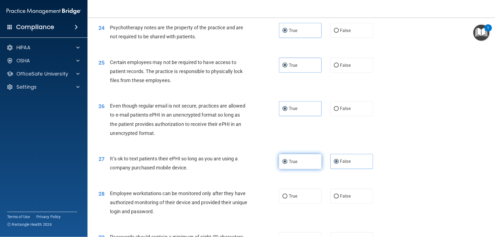
radio input "false"
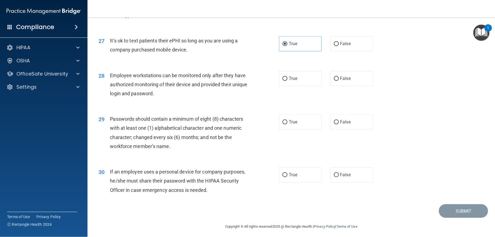
scroll to position [1202, 0]
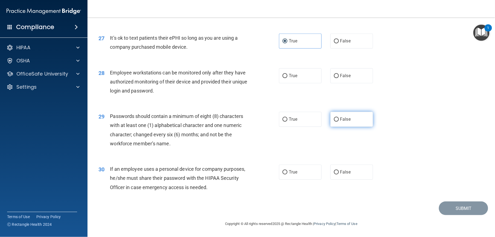
click at [348, 123] on label "False" at bounding box center [351, 118] width 43 height 15
click at [339, 121] on input "False" at bounding box center [336, 119] width 5 height 4
radio input "true"
click at [353, 83] on label "False" at bounding box center [351, 75] width 43 height 15
click at [339, 78] on input "False" at bounding box center [336, 76] width 5 height 4
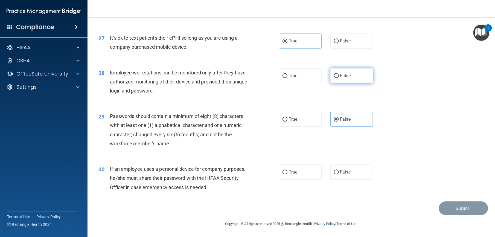
radio input "true"
click at [305, 120] on label "True" at bounding box center [300, 118] width 43 height 15
click at [287, 120] on input "True" at bounding box center [284, 119] width 5 height 4
radio input "true"
radio input "false"
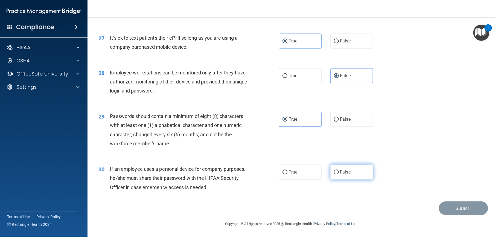
click at [346, 171] on label "False" at bounding box center [351, 171] width 43 height 15
click at [339, 171] on input "False" at bounding box center [336, 172] width 5 height 4
radio input "true"
click at [371, 177] on button "Submit" at bounding box center [463, 208] width 49 height 14
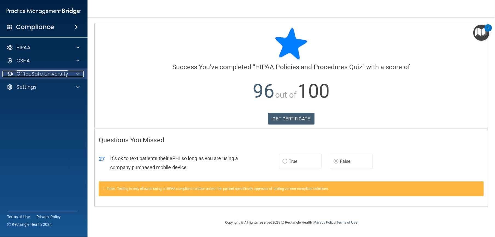
click at [58, 71] on p "OfficeSafe University" at bounding box center [42, 74] width 52 height 7
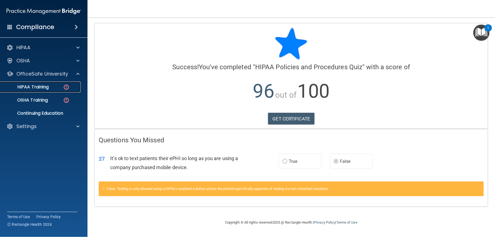
click at [47, 89] on p "HIPAA Training" at bounding box center [26, 86] width 45 height 5
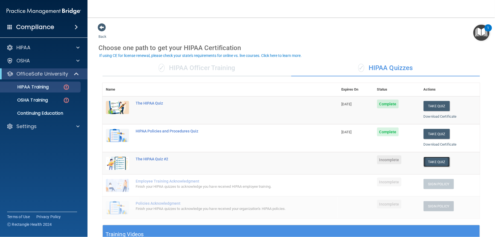
click at [371, 164] on button "Take Quiz" at bounding box center [436, 162] width 26 height 10
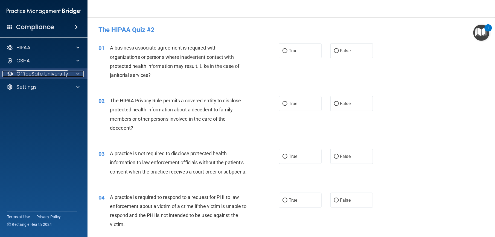
click at [60, 71] on p "OfficeSafe University" at bounding box center [42, 74] width 52 height 7
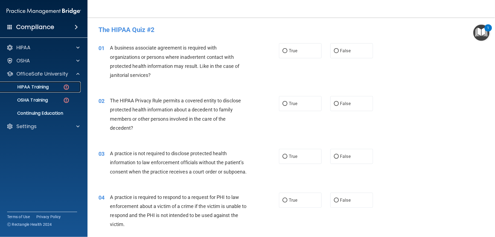
click at [60, 84] on link "HIPAA Training" at bounding box center [38, 86] width 86 height 11
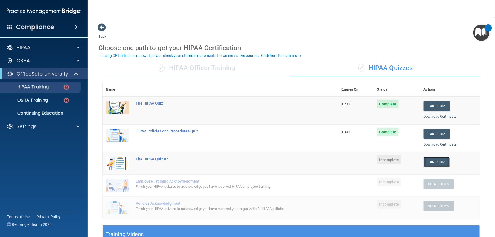
click at [371, 164] on button "Take Quiz" at bounding box center [436, 162] width 26 height 10
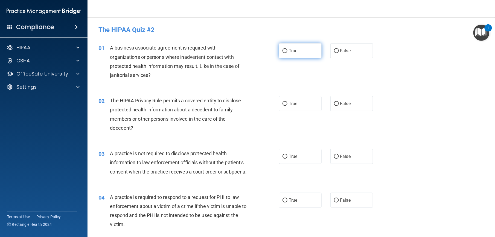
click at [306, 49] on label "True" at bounding box center [300, 50] width 43 height 15
click at [287, 49] on input "True" at bounding box center [284, 51] width 5 height 4
radio input "true"
click at [364, 54] on label "False" at bounding box center [351, 50] width 43 height 15
click at [339, 53] on input "False" at bounding box center [336, 51] width 5 height 4
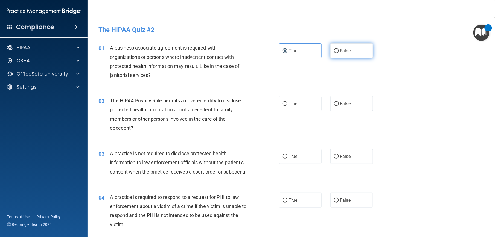
radio input "true"
radio input "false"
click at [294, 105] on span "True" at bounding box center [293, 103] width 8 height 5
click at [287, 105] on input "True" at bounding box center [284, 104] width 5 height 4
radio input "true"
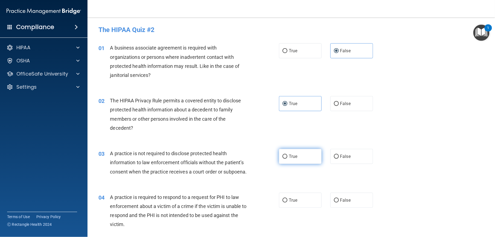
click at [299, 154] on label "True" at bounding box center [300, 156] width 43 height 15
click at [287, 154] on input "True" at bounding box center [284, 156] width 5 height 4
radio input "true"
click at [330, 154] on label "False" at bounding box center [351, 156] width 43 height 15
click at [334, 154] on input "False" at bounding box center [336, 156] width 5 height 4
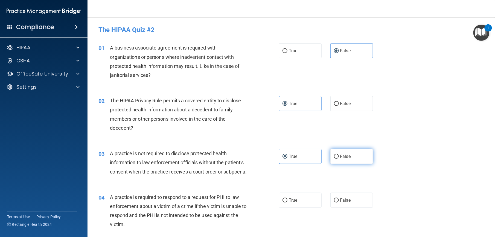
radio input "true"
radio input "false"
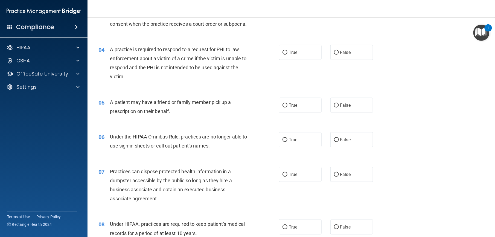
scroll to position [150, 0]
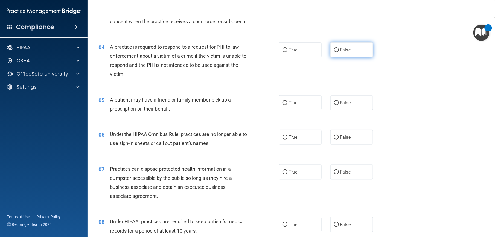
click at [353, 54] on label "False" at bounding box center [351, 49] width 43 height 15
click at [339, 52] on input "False" at bounding box center [336, 50] width 5 height 4
radio input "true"
click at [337, 110] on label "False" at bounding box center [351, 102] width 43 height 15
click at [337, 105] on input "False" at bounding box center [336, 103] width 5 height 4
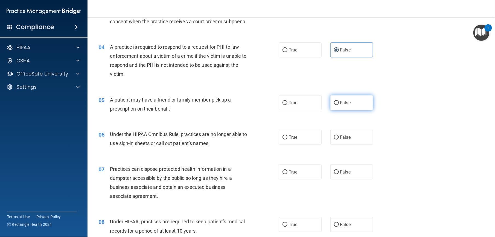
radio input "true"
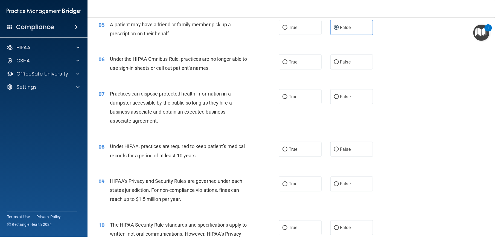
scroll to position [240, 0]
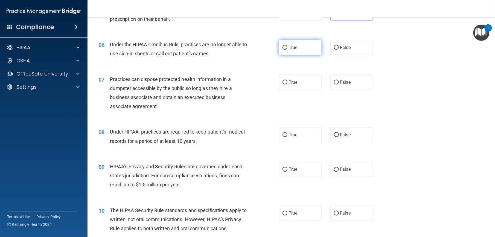
click at [279, 55] on label "True" at bounding box center [300, 47] width 43 height 15
click at [282, 50] on input "True" at bounding box center [284, 48] width 5 height 4
radio input "true"
click at [334, 50] on input "False" at bounding box center [336, 48] width 5 height 4
radio input "true"
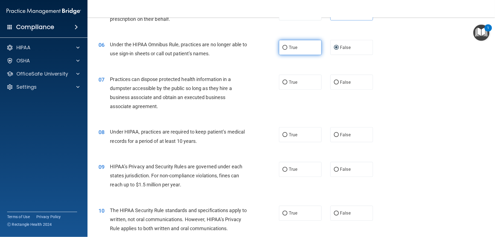
click at [303, 55] on label "True" at bounding box center [300, 47] width 43 height 15
click at [287, 50] on input "True" at bounding box center [284, 48] width 5 height 4
radio input "true"
radio input "false"
click at [342, 99] on div "07 Practices can dispose protected health information in a dumpster accessible …" at bounding box center [290, 94] width 393 height 53
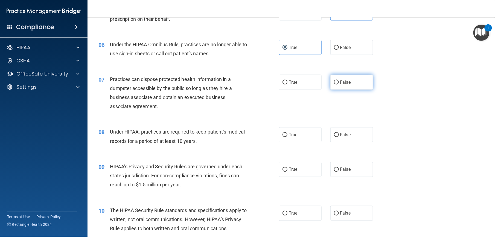
click at [345, 85] on span "False" at bounding box center [345, 82] width 11 height 5
click at [339, 84] on input "False" at bounding box center [336, 82] width 5 height 4
radio input "true"
click at [293, 137] on span "True" at bounding box center [293, 134] width 8 height 5
click at [287, 137] on input "True" at bounding box center [284, 135] width 5 height 4
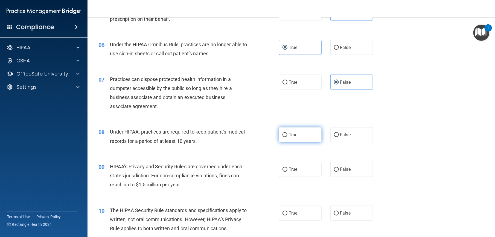
radio input "true"
click at [296, 177] on label "True" at bounding box center [300, 169] width 43 height 15
click at [287, 172] on input "True" at bounding box center [284, 170] width 5 height 4
radio input "true"
click at [104, 165] on div "09 HIPAA’s Privacy and Security Rules are governed under each states jurisdicti…" at bounding box center [290, 177] width 393 height 44
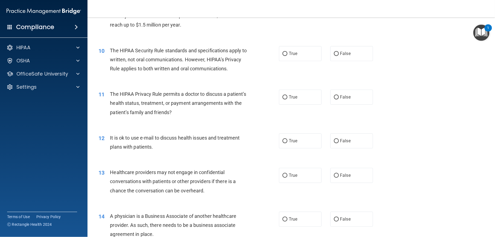
scroll to position [416, 0]
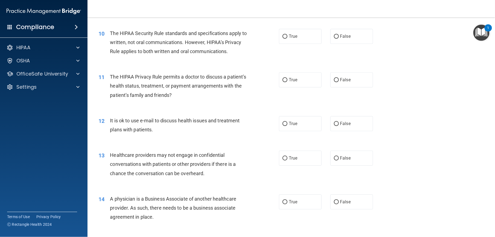
click at [213, 98] on div "The HIPAA Privacy Rule permits a doctor to discuss a patient’s health status, t…" at bounding box center [181, 85] width 142 height 27
click at [282, 39] on input "True" at bounding box center [284, 36] width 5 height 4
radio input "true"
click at [333, 87] on label "False" at bounding box center [351, 79] width 43 height 15
click at [334, 82] on input "False" at bounding box center [336, 80] width 5 height 4
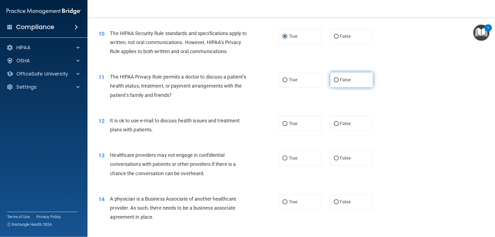
radio input "true"
click at [332, 131] on label "False" at bounding box center [351, 123] width 43 height 15
click at [334, 126] on input "False" at bounding box center [336, 124] width 5 height 4
radio input "true"
click at [299, 165] on label "True" at bounding box center [300, 157] width 43 height 15
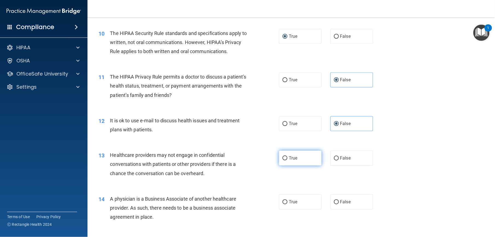
click at [287, 160] on input "True" at bounding box center [284, 158] width 5 height 4
radio input "true"
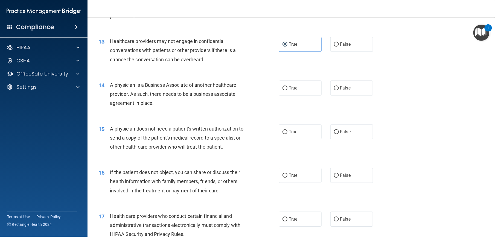
scroll to position [545, 0]
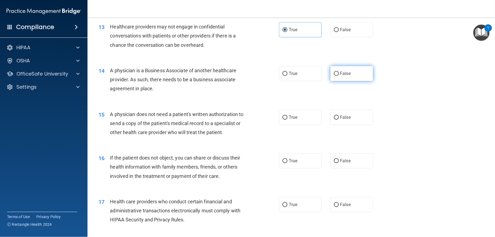
click at [358, 81] on label "False" at bounding box center [351, 73] width 43 height 15
click at [339, 76] on input "False" at bounding box center [336, 74] width 5 height 4
radio input "true"
click at [289, 81] on label "True" at bounding box center [300, 73] width 43 height 15
click at [287, 76] on input "True" at bounding box center [284, 74] width 5 height 4
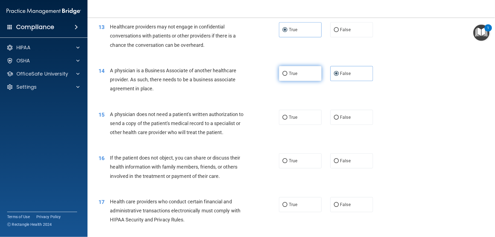
radio input "true"
radio input "false"
click at [343, 120] on span "False" at bounding box center [345, 116] width 11 height 5
click at [339, 119] on input "False" at bounding box center [336, 117] width 5 height 4
radio input "true"
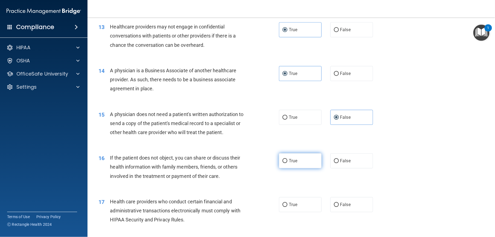
click at [308, 168] on label "True" at bounding box center [300, 160] width 43 height 15
click at [287, 163] on input "True" at bounding box center [284, 161] width 5 height 4
radio input "true"
click at [330, 168] on label "False" at bounding box center [351, 160] width 43 height 15
click at [334, 163] on input "False" at bounding box center [336, 161] width 5 height 4
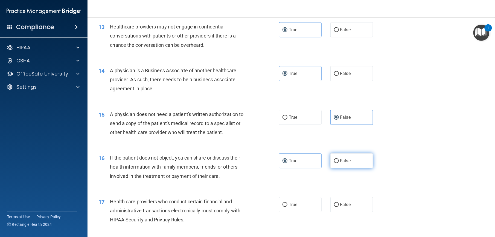
radio input "true"
radio input "false"
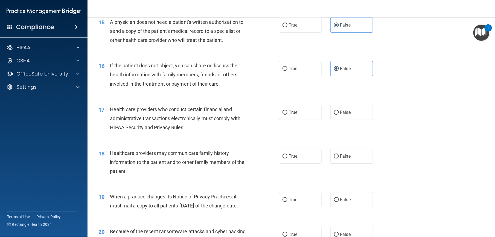
scroll to position [668, 0]
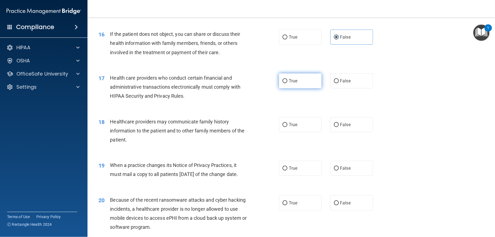
click at [309, 88] on label "True" at bounding box center [300, 80] width 43 height 15
click at [287, 83] on input "True" at bounding box center [284, 81] width 5 height 4
radio input "true"
click at [332, 132] on label "False" at bounding box center [351, 124] width 43 height 15
click at [334, 127] on input "False" at bounding box center [336, 125] width 5 height 4
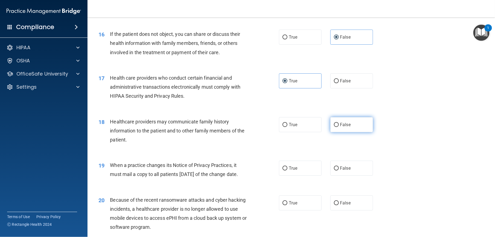
radio input "true"
click at [313, 175] on label "True" at bounding box center [300, 167] width 43 height 15
click at [287, 170] on input "True" at bounding box center [284, 168] width 5 height 4
radio input "true"
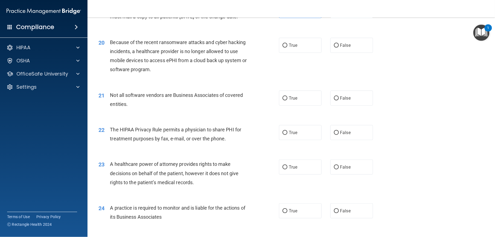
scroll to position [830, 0]
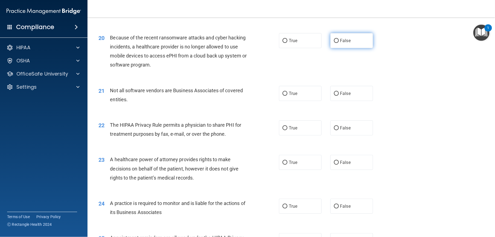
click at [366, 48] on label "False" at bounding box center [351, 40] width 43 height 15
click at [339, 43] on input "False" at bounding box center [336, 41] width 5 height 4
radio input "true"
click at [315, 48] on label "True" at bounding box center [300, 40] width 43 height 15
click at [287, 43] on input "True" at bounding box center [284, 41] width 5 height 4
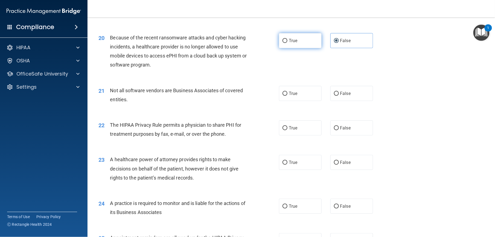
radio input "true"
radio input "false"
click at [317, 101] on label "True" at bounding box center [300, 93] width 43 height 15
click at [287, 96] on input "True" at bounding box center [284, 94] width 5 height 4
radio input "true"
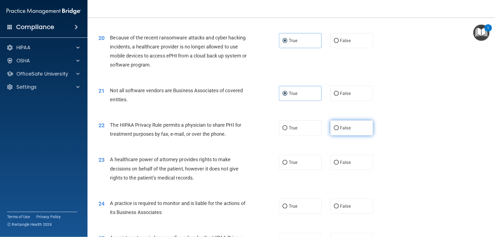
click at [338, 135] on label "False" at bounding box center [351, 127] width 43 height 15
click at [338, 130] on input "False" at bounding box center [336, 128] width 5 height 4
radio input "true"
click at [310, 170] on label "True" at bounding box center [300, 162] width 43 height 15
click at [287, 165] on input "True" at bounding box center [284, 162] width 5 height 4
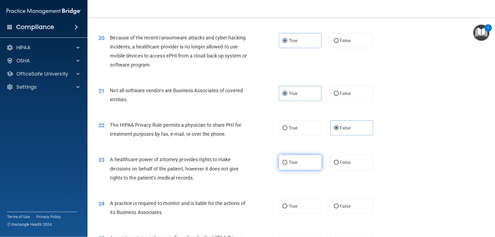
radio input "true"
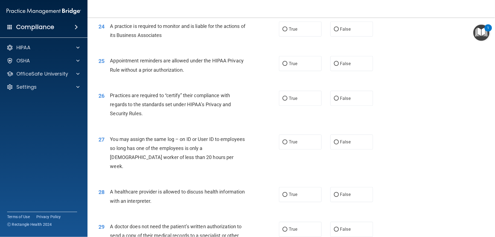
scroll to position [1014, 0]
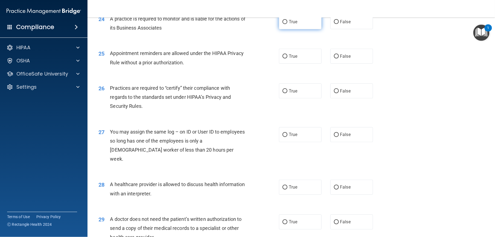
click at [303, 29] on label "True" at bounding box center [300, 21] width 43 height 15
click at [287, 24] on input "True" at bounding box center [284, 22] width 5 height 4
radio input "true"
click at [296, 64] on label "True" at bounding box center [300, 56] width 43 height 15
click at [287, 58] on input "True" at bounding box center [284, 56] width 5 height 4
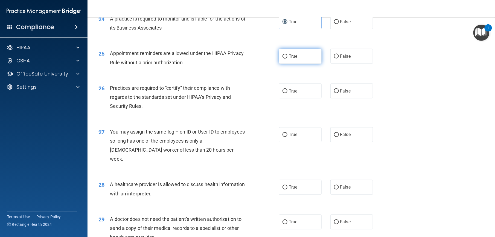
radio input "true"
click at [297, 98] on label "True" at bounding box center [300, 90] width 43 height 15
click at [287, 93] on input "True" at bounding box center [284, 91] width 5 height 4
radio input "true"
click at [342, 142] on label "False" at bounding box center [351, 134] width 43 height 15
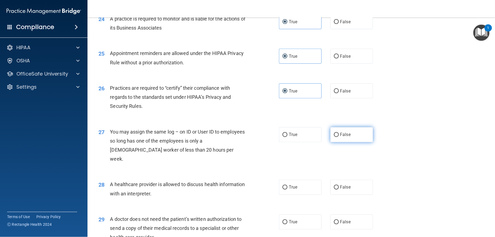
click at [339, 137] on input "False" at bounding box center [336, 135] width 5 height 4
radio input "true"
click at [345, 177] on span "False" at bounding box center [345, 186] width 11 height 5
click at [339, 177] on input "False" at bounding box center [336, 187] width 5 height 4
radio input "true"
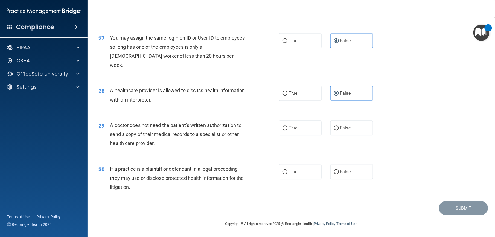
scroll to position [1126, 0]
click at [351, 129] on label "False" at bounding box center [351, 128] width 43 height 15
click at [339, 129] on input "False" at bounding box center [336, 128] width 5 height 4
radio input "true"
click at [298, 177] on label "True" at bounding box center [300, 171] width 43 height 15
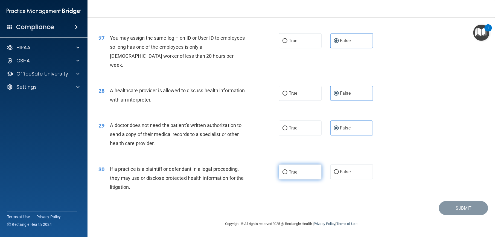
click at [287, 174] on input "True" at bounding box center [284, 172] width 5 height 4
radio input "true"
click at [371, 177] on footer "Copyright © All rights reserved 2025 @ Rectangle Health | Privacy Policy | Term…" at bounding box center [290, 223] width 385 height 16
click at [371, 177] on button "Submit" at bounding box center [463, 208] width 49 height 14
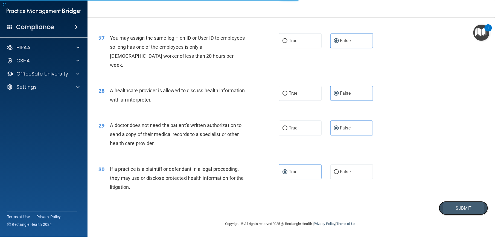
click at [371, 177] on button "Submit" at bounding box center [463, 208] width 49 height 14
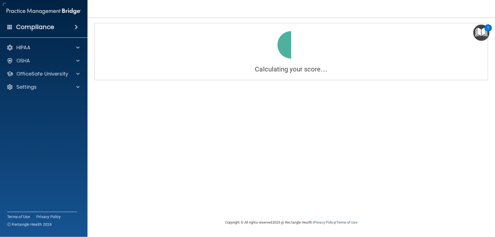
drag, startPoint x: 492, startPoint y: 36, endPoint x: 495, endPoint y: 51, distance: 15.2
click at [371, 51] on html "Compliance HIPAA Documents and Policies Report an Incident Business Associates …" at bounding box center [247, 118] width 495 height 237
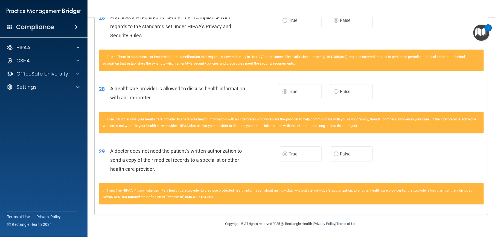
scroll to position [1264, 0]
click at [77, 70] on div "OfficeSafe University" at bounding box center [44, 73] width 88 height 11
click at [70, 77] on div "OfficeSafe University" at bounding box center [44, 73] width 88 height 11
click at [77, 74] on span at bounding box center [77, 74] width 3 height 7
click at [46, 87] on p "HIPAA Training" at bounding box center [26, 86] width 45 height 5
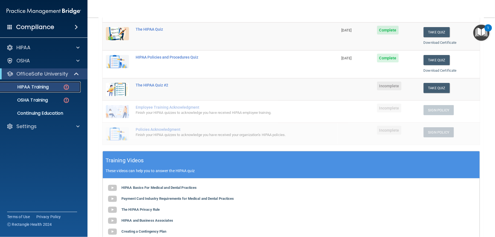
scroll to position [72, 0]
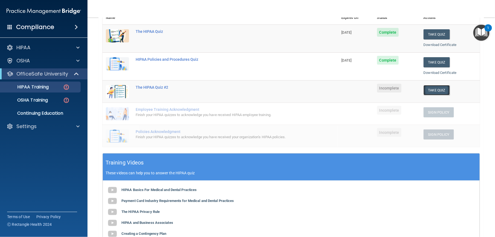
click at [371, 92] on button "Take Quiz" at bounding box center [436, 90] width 26 height 10
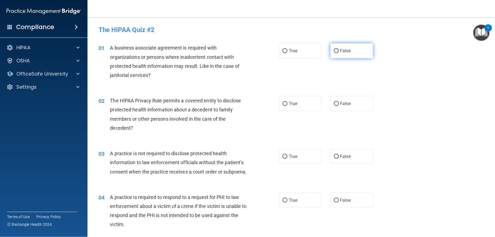
click at [336, 54] on label "False" at bounding box center [351, 50] width 43 height 15
click at [336, 53] on input "False" at bounding box center [336, 51] width 5 height 4
radio input "true"
click at [286, 97] on label "True" at bounding box center [300, 103] width 43 height 15
click at [286, 102] on input "True" at bounding box center [284, 104] width 5 height 4
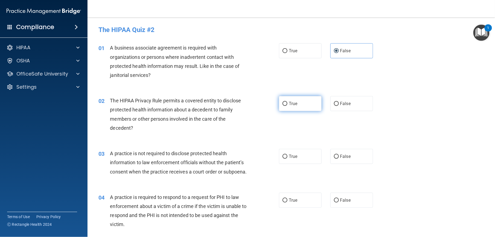
radio input "true"
click at [348, 156] on label "False" at bounding box center [351, 156] width 43 height 15
click at [339, 156] on input "False" at bounding box center [336, 156] width 5 height 4
radio input "true"
click at [295, 177] on label "True" at bounding box center [300, 199] width 43 height 15
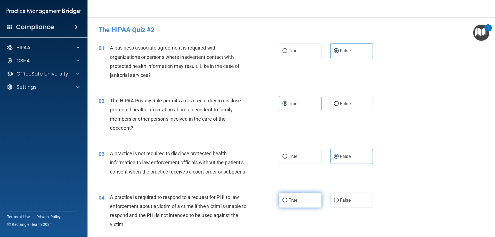
click at [287, 177] on input "True" at bounding box center [284, 200] width 5 height 4
radio input "true"
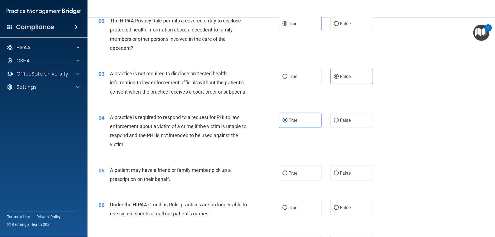
scroll to position [155, 0]
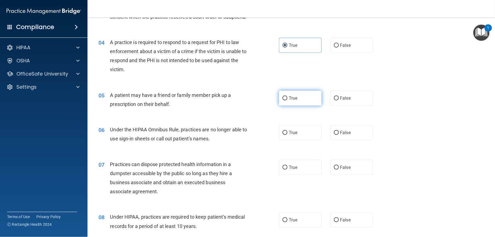
click at [299, 105] on label "True" at bounding box center [300, 97] width 43 height 15
click at [287, 100] on input "True" at bounding box center [284, 98] width 5 height 4
radio input "true"
click at [340, 135] on span "False" at bounding box center [345, 132] width 11 height 5
click at [339, 135] on input "False" at bounding box center [336, 133] width 5 height 4
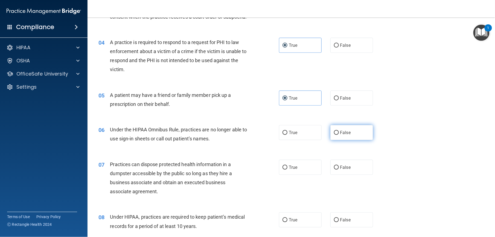
radio input "true"
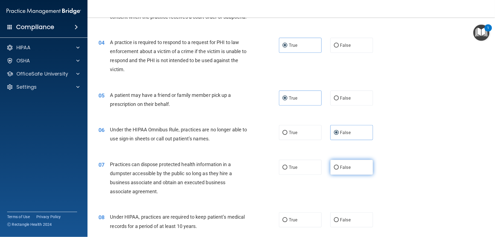
click at [336, 173] on label "False" at bounding box center [351, 167] width 43 height 15
click at [336, 169] on input "False" at bounding box center [336, 167] width 5 height 4
radio input "true"
click at [301, 177] on label "True" at bounding box center [300, 219] width 43 height 15
click at [287, 177] on input "True" at bounding box center [284, 220] width 5 height 4
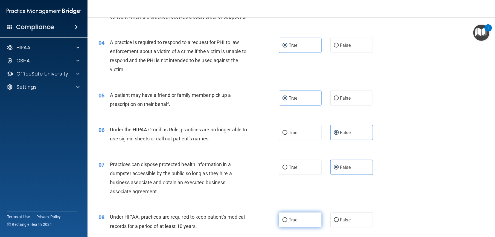
radio input "true"
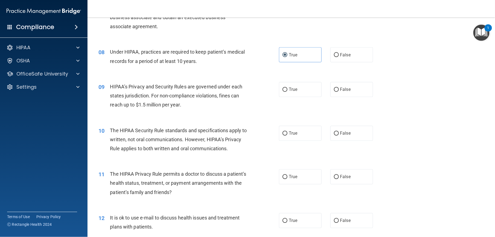
scroll to position [322, 0]
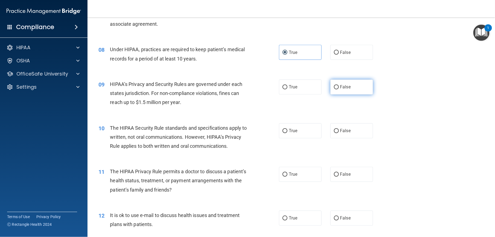
click at [350, 92] on label "False" at bounding box center [351, 87] width 43 height 15
click at [339, 89] on input "False" at bounding box center [336, 87] width 5 height 4
radio input "true"
click at [287, 134] on label "True" at bounding box center [300, 130] width 43 height 15
click at [287, 133] on input "True" at bounding box center [284, 131] width 5 height 4
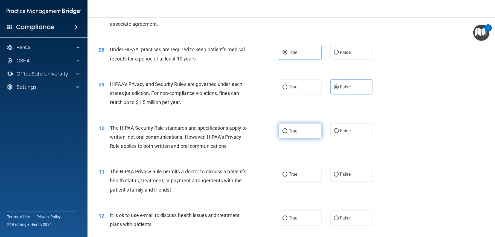
radio input "true"
click at [296, 177] on label "True" at bounding box center [300, 174] width 43 height 15
click at [287, 177] on input "True" at bounding box center [284, 174] width 5 height 4
radio input "true"
click at [292, 177] on span "True" at bounding box center [293, 217] width 8 height 5
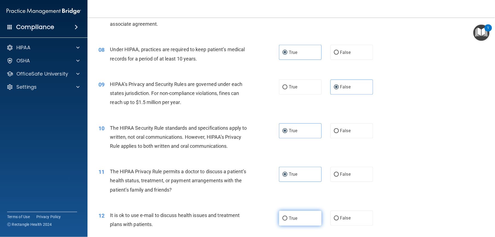
click at [287, 177] on input "True" at bounding box center [284, 218] width 5 height 4
radio input "true"
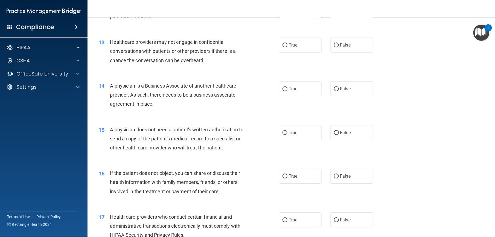
scroll to position [537, 0]
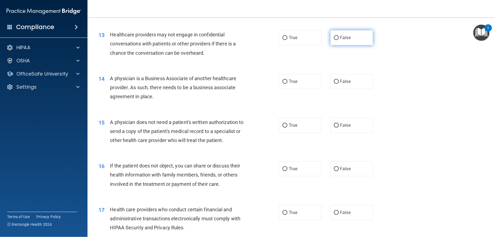
click at [345, 45] on label "False" at bounding box center [351, 37] width 43 height 15
click at [339, 40] on input "False" at bounding box center [336, 38] width 5 height 4
radio input "true"
click at [341, 84] on span "False" at bounding box center [345, 81] width 11 height 5
click at [339, 84] on input "False" at bounding box center [336, 82] width 5 height 4
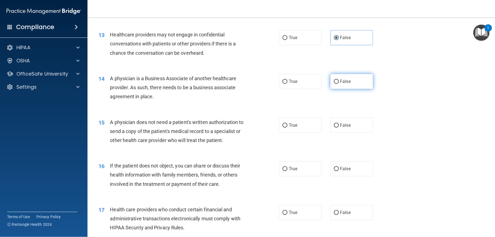
radio input "true"
click at [290, 133] on label "True" at bounding box center [300, 125] width 43 height 15
click at [287, 127] on input "True" at bounding box center [284, 125] width 5 height 4
radio input "true"
click at [289, 171] on span "True" at bounding box center [293, 168] width 8 height 5
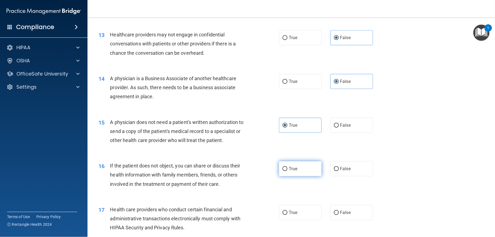
click at [287, 171] on input "True" at bounding box center [284, 169] width 5 height 4
radio input "true"
click at [299, 177] on label "True" at bounding box center [300, 212] width 43 height 15
click at [287, 177] on input "True" at bounding box center [284, 212] width 5 height 4
radio input "true"
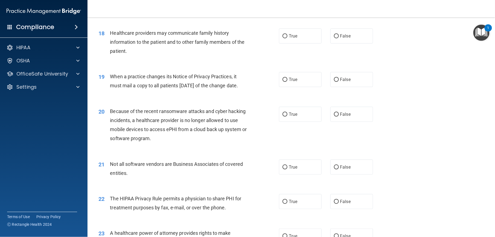
scroll to position [759, 0]
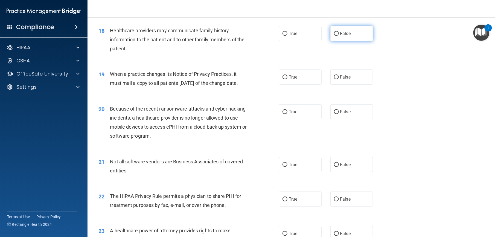
click at [351, 41] on label "False" at bounding box center [351, 33] width 43 height 15
click at [339, 36] on input "False" at bounding box center [336, 34] width 5 height 4
radio input "true"
click at [337, 84] on label "False" at bounding box center [351, 76] width 43 height 15
click at [337, 79] on input "False" at bounding box center [336, 77] width 5 height 4
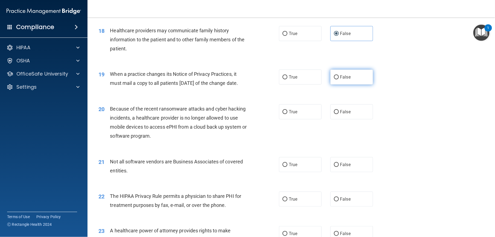
radio input "true"
click at [334, 114] on input "False" at bounding box center [336, 112] width 5 height 4
radio input "true"
click at [294, 172] on label "True" at bounding box center [300, 164] width 43 height 15
click at [287, 167] on input "True" at bounding box center [284, 165] width 5 height 4
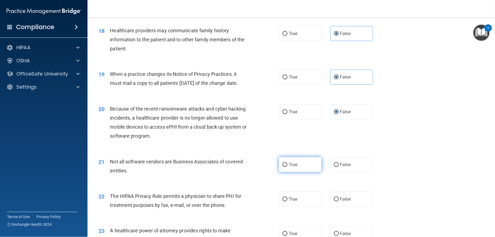
radio input "true"
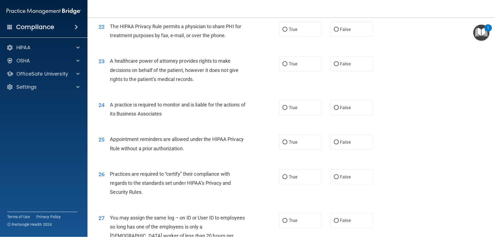
scroll to position [933, 0]
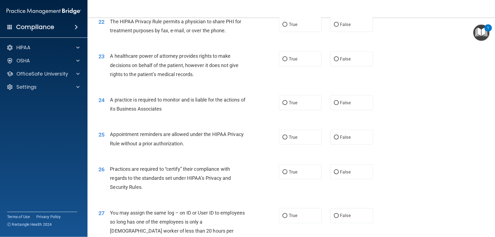
click at [304, 42] on div "22 The HIPAA Privacy Rule permits a physician to share PHI for treatment purpos…" at bounding box center [290, 27] width 393 height 34
click at [301, 32] on label "True" at bounding box center [300, 24] width 43 height 15
click at [287, 27] on input "True" at bounding box center [284, 25] width 5 height 4
click at [350, 66] on label "False" at bounding box center [351, 58] width 43 height 15
click at [339, 61] on input "False" at bounding box center [336, 59] width 5 height 4
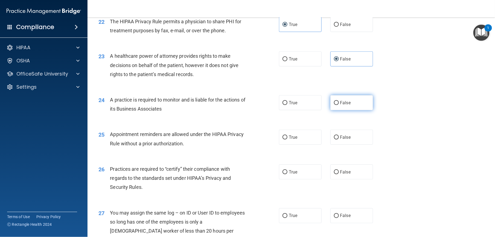
click at [334, 105] on input "False" at bounding box center [336, 103] width 5 height 4
click at [289, 140] on span "True" at bounding box center [293, 136] width 8 height 5
click at [286, 139] on input "True" at bounding box center [284, 137] width 5 height 4
click at [350, 177] on label "False" at bounding box center [351, 171] width 43 height 15
click at [339, 174] on input "False" at bounding box center [336, 172] width 5 height 4
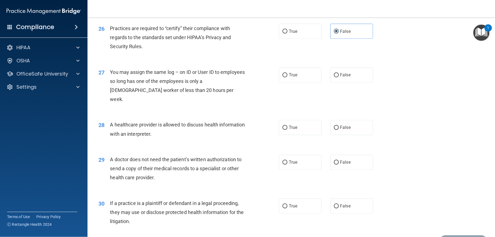
scroll to position [1076, 0]
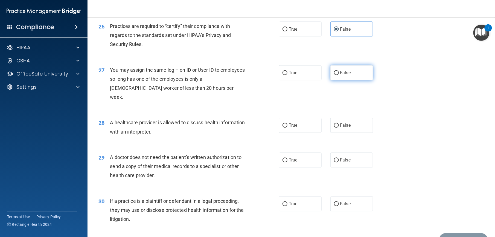
click at [347, 75] on span "False" at bounding box center [345, 72] width 11 height 5
click at [339, 75] on input "False" at bounding box center [336, 73] width 5 height 4
click at [301, 133] on label "True" at bounding box center [300, 125] width 43 height 15
click at [287, 128] on input "True" at bounding box center [284, 126] width 5 height 4
click at [301, 168] on label "True" at bounding box center [300, 159] width 43 height 15
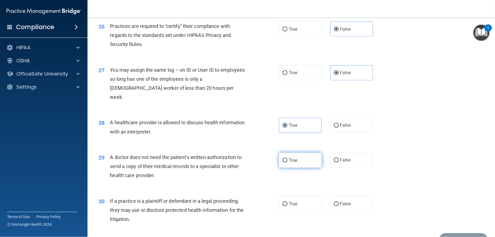
click at [287, 162] on input "True" at bounding box center [284, 160] width 5 height 4
click at [309, 177] on label "True" at bounding box center [300, 203] width 43 height 15
click at [287, 177] on input "True" at bounding box center [284, 204] width 5 height 4
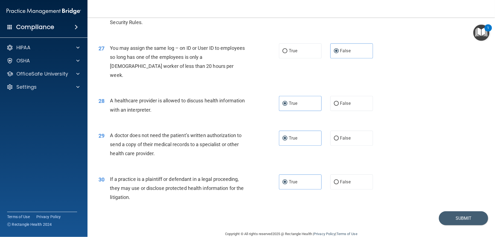
scroll to position [1126, 0]
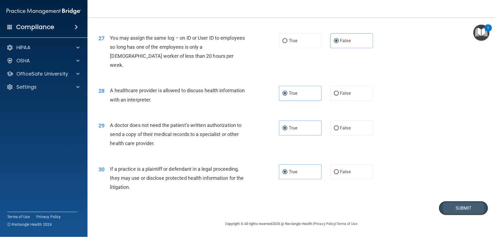
click at [371, 177] on button "Submit" at bounding box center [463, 208] width 49 height 14
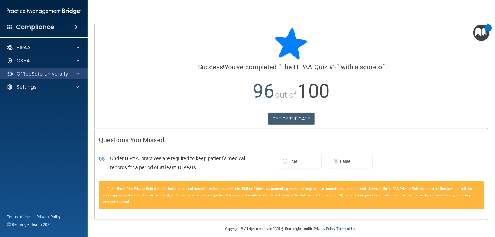
click at [43, 69] on div "OfficeSafe University" at bounding box center [44, 73] width 88 height 11
click at [77, 72] on span at bounding box center [77, 74] width 3 height 7
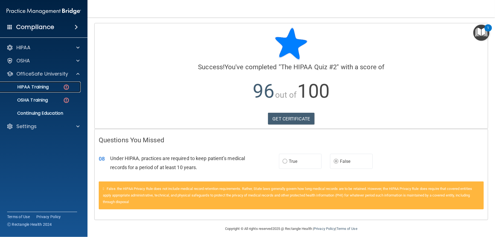
click at [58, 83] on link "HIPAA Training" at bounding box center [38, 86] width 86 height 11
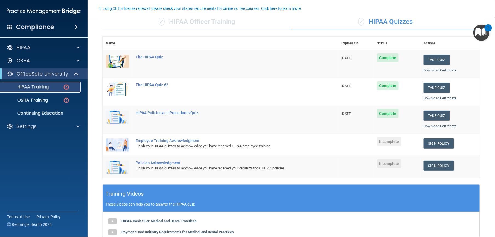
scroll to position [47, 0]
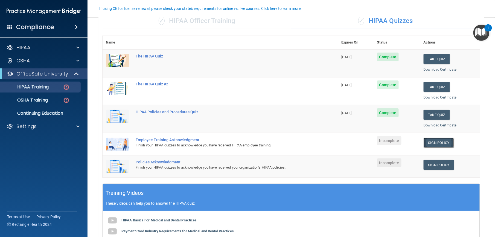
click at [371, 142] on link "Sign Policy" at bounding box center [438, 142] width 30 height 10
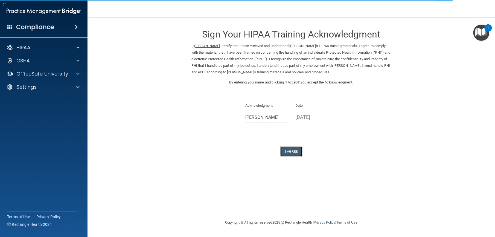
click at [295, 148] on button "I Agree" at bounding box center [291, 151] width 22 height 10
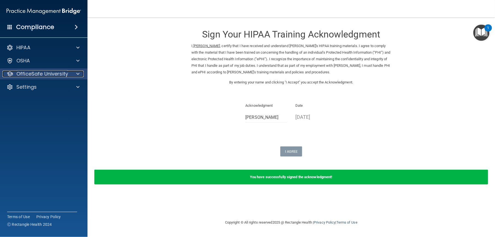
click at [67, 74] on p "OfficeSafe University" at bounding box center [42, 74] width 52 height 7
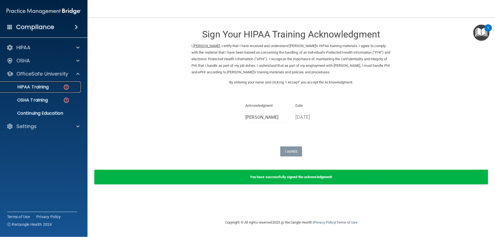
click at [65, 83] on link "HIPAA Training" at bounding box center [38, 86] width 86 height 11
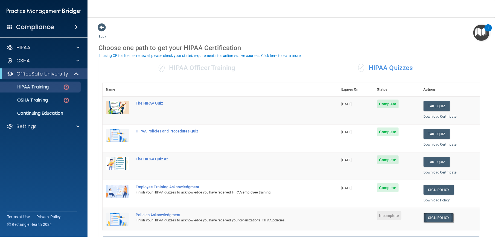
click at [442, 219] on link "Sign Policy" at bounding box center [438, 217] width 30 height 10
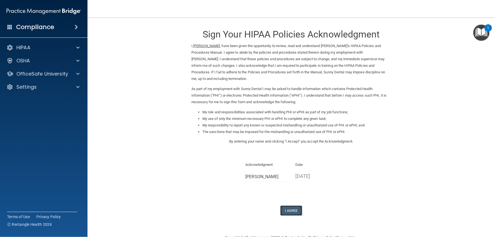
click at [281, 208] on button "I Agree" at bounding box center [291, 210] width 22 height 10
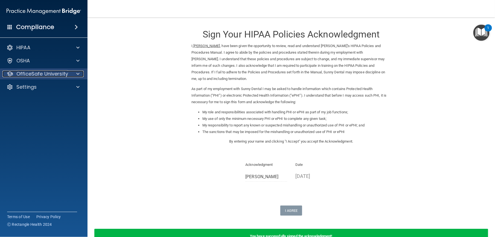
click at [54, 74] on p "OfficeSafe University" at bounding box center [42, 74] width 52 height 7
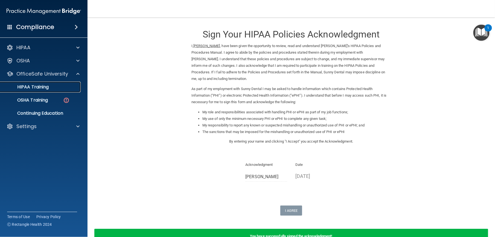
click at [55, 89] on div "HIPAA Training" at bounding box center [41, 86] width 75 height 5
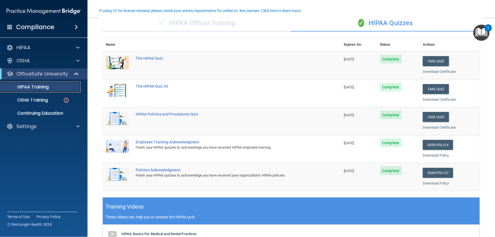
scroll to position [44, 0]
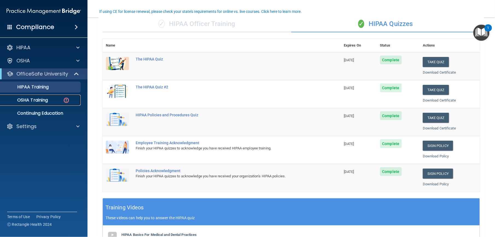
click at [38, 100] on p "OSHA Training" at bounding box center [26, 99] width 44 height 5
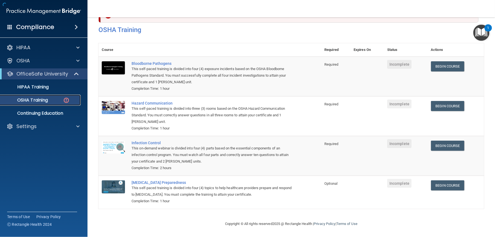
scroll to position [21, 0]
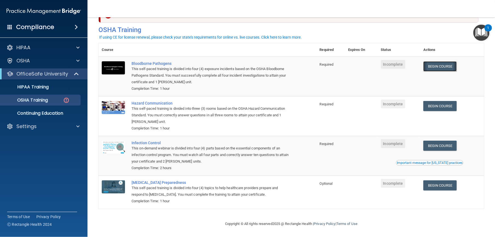
click at [434, 65] on link "Begin Course" at bounding box center [439, 66] width 33 height 10
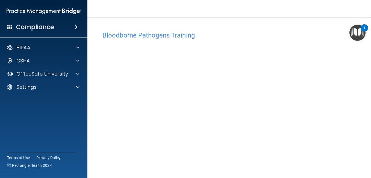
drag, startPoint x: 432, startPoint y: 5, endPoint x: 252, endPoint y: 22, distance: 180.4
click at [252, 22] on main "Bloodborne Pathogens Training This course doesn’t expire until . Are you sure y…" at bounding box center [229, 97] width 284 height 160
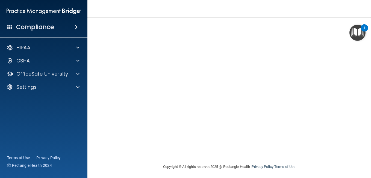
scroll to position [56, 0]
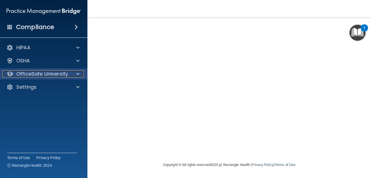
click at [41, 72] on p "OfficeSafe University" at bounding box center [42, 74] width 52 height 7
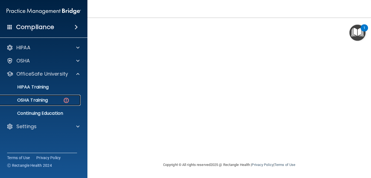
click at [46, 102] on p "OSHA Training" at bounding box center [26, 99] width 44 height 5
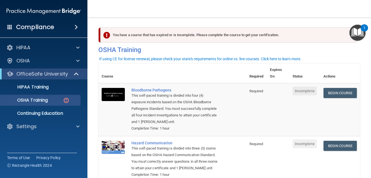
click at [328, 98] on td "Begin Course Download Certificate" at bounding box center [340, 109] width 40 height 53
click at [329, 94] on link "Begin Course" at bounding box center [340, 93] width 33 height 10
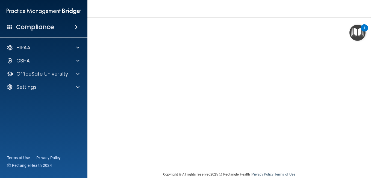
scroll to position [15, 0]
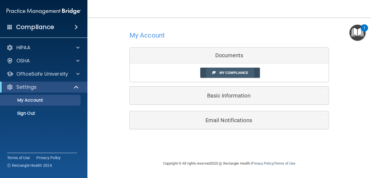
click at [223, 75] on span "My Compliance" at bounding box center [233, 73] width 29 height 4
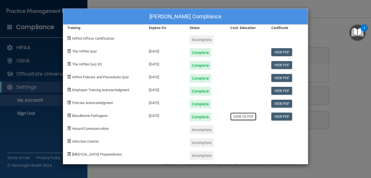
click at [244, 117] on link "View CE PDF" at bounding box center [243, 116] width 26 height 8
click at [328, 25] on div "KRINA PATEL's Compliance Training Expires On Status Cont. Education Certificate…" at bounding box center [185, 89] width 371 height 178
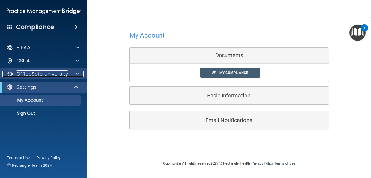
click at [51, 72] on p "OfficeSafe University" at bounding box center [42, 74] width 52 height 7
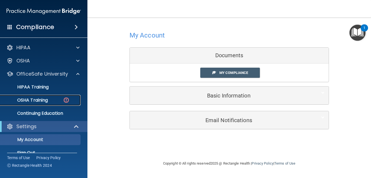
click at [49, 97] on div "OSHA Training" at bounding box center [41, 99] width 75 height 5
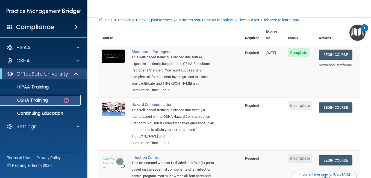
scroll to position [39, 0]
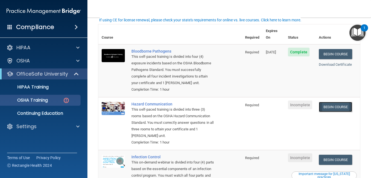
click at [340, 108] on link "Begin Course" at bounding box center [335, 107] width 33 height 10
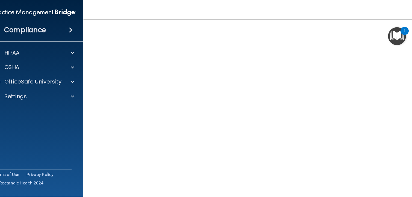
scroll to position [28, 0]
drag, startPoint x: 370, startPoint y: 49, endPoint x: 367, endPoint y: 74, distance: 25.9
click at [367, 74] on div "Hazard Communication Training This course doesn’t expire until . Are you sure y…" at bounding box center [229, 101] width 287 height 201
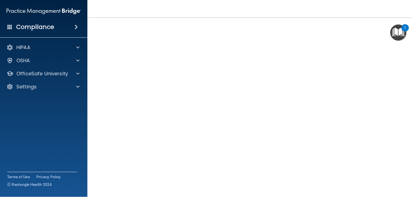
drag, startPoint x: 351, startPoint y: 1, endPoint x: 272, endPoint y: 2, distance: 78.7
click at [272, 2] on nav "Toggle navigation [PERSON_NAME] [EMAIL_ADDRESS][DOMAIN_NAME] Manage My Enterpri…" at bounding box center [249, 8] width 325 height 17
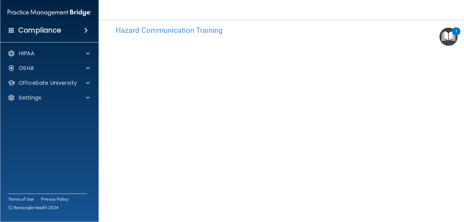
scroll to position [8, 0]
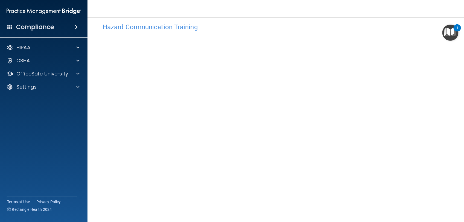
drag, startPoint x: 404, startPoint y: 0, endPoint x: 316, endPoint y: 8, distance: 87.6
click at [316, 8] on nav "Toggle navigation [PERSON_NAME] [EMAIL_ADDRESS][DOMAIN_NAME] Manage My Enterpri…" at bounding box center [275, 8] width 376 height 17
click at [49, 71] on p "OfficeSafe University" at bounding box center [42, 74] width 52 height 7
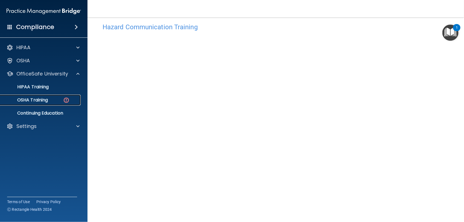
click at [50, 102] on div "OSHA Training" at bounding box center [41, 99] width 75 height 5
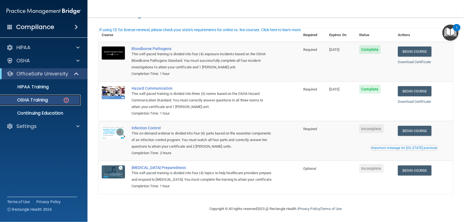
scroll to position [43, 0]
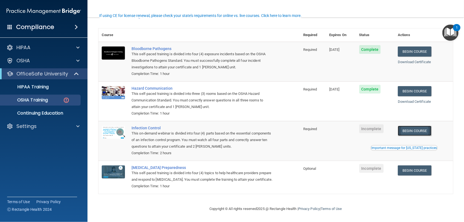
click at [371, 126] on link "Begin Course" at bounding box center [414, 131] width 33 height 10
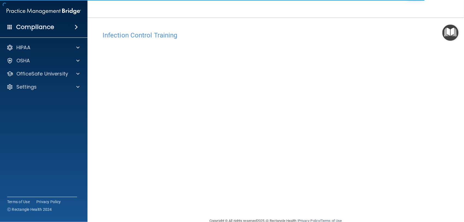
scroll to position [12, 0]
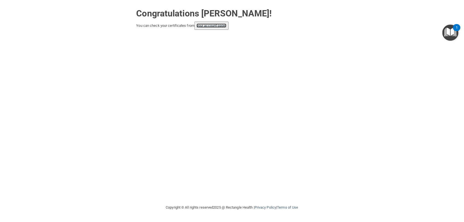
click at [202, 25] on link "your account page!" at bounding box center [211, 26] width 30 height 4
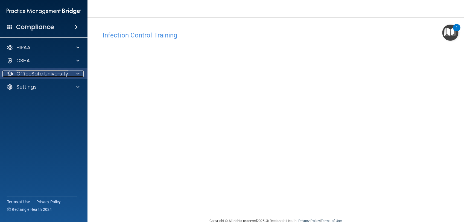
click at [77, 72] on span at bounding box center [77, 74] width 3 height 7
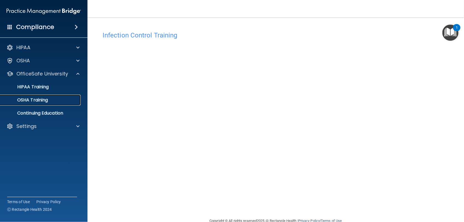
click at [56, 96] on link "OSHA Training" at bounding box center [38, 100] width 86 height 11
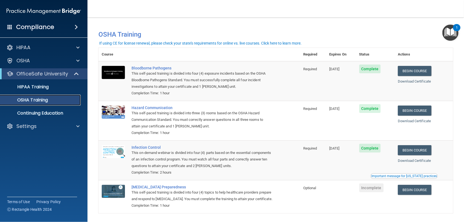
scroll to position [28, 0]
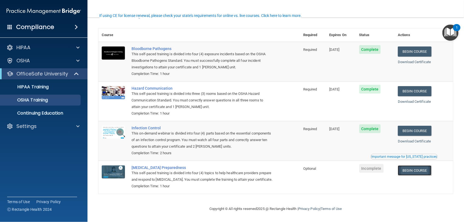
click at [403, 165] on link "Begin Course" at bounding box center [414, 170] width 33 height 10
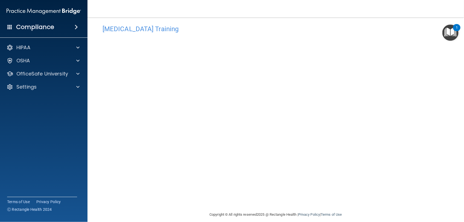
scroll to position [12, 0]
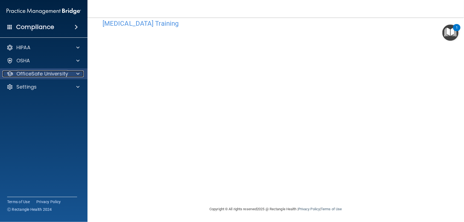
click at [66, 71] on p "OfficeSafe University" at bounding box center [42, 74] width 52 height 7
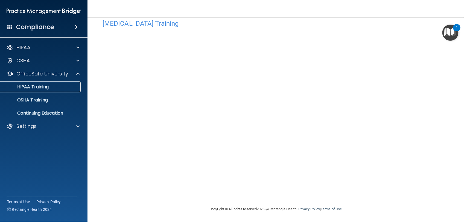
click at [66, 83] on link "HIPAA Training" at bounding box center [38, 86] width 86 height 11
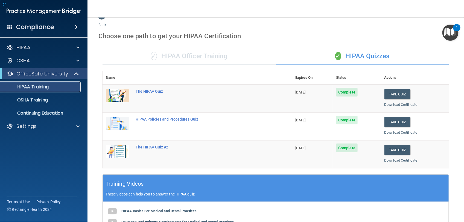
scroll to position [190, 0]
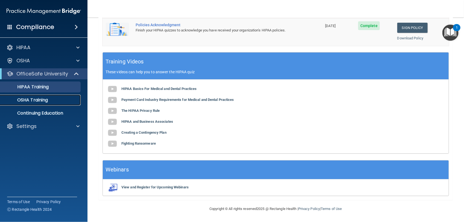
click at [47, 96] on link "OSHA Training" at bounding box center [38, 100] width 86 height 11
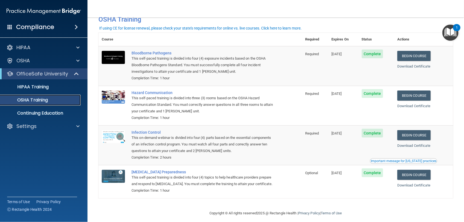
scroll to position [28, 0]
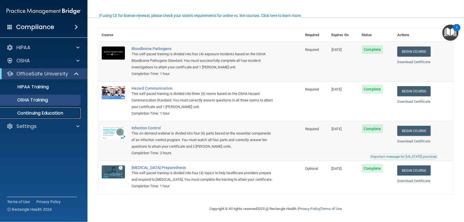
click at [45, 111] on p "Continuing Education" at bounding box center [41, 112] width 75 height 5
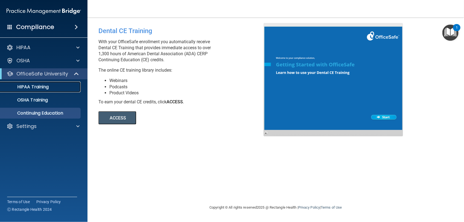
click at [53, 87] on div "HIPAA Training" at bounding box center [41, 86] width 75 height 5
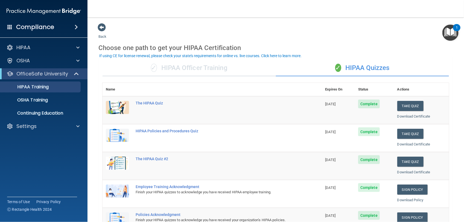
click at [237, 72] on div "✓ HIPAA Officer Training" at bounding box center [188, 68] width 173 height 16
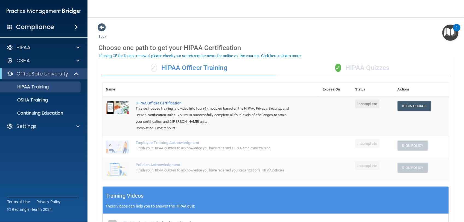
click at [328, 67] on div "✓ HIPAA Quizzes" at bounding box center [362, 68] width 173 height 16
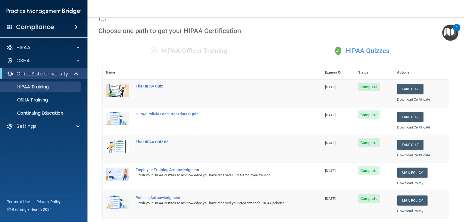
scroll to position [14, 0]
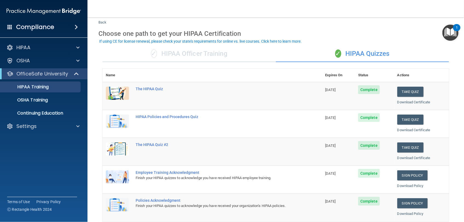
click at [456, 28] on div "1" at bounding box center [457, 31] width 2 height 7
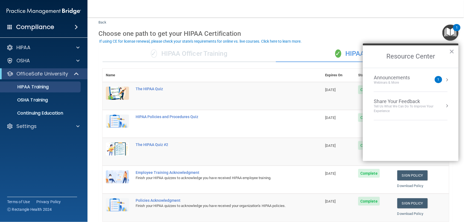
click at [445, 77] on button "Resource Center" at bounding box center [446, 79] width 5 height 5
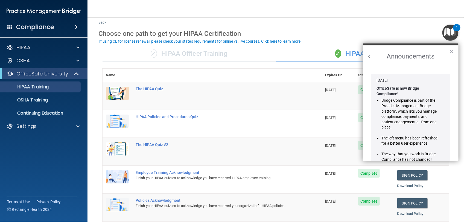
scroll to position [0, 0]
click at [450, 52] on button "×" at bounding box center [451, 51] width 5 height 9
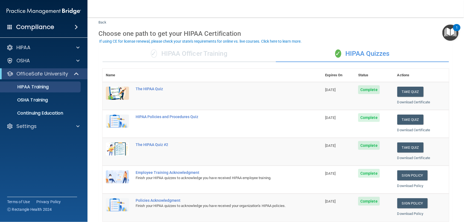
click at [315, 6] on nav "Toggle navigation KRINA PATEL krinapatel2001@gmail.com Manage My Enterprise Sun…" at bounding box center [275, 8] width 376 height 17
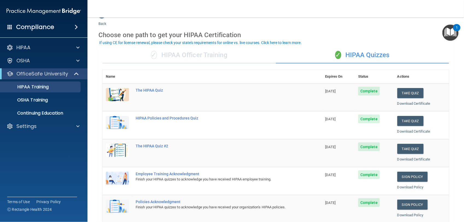
scroll to position [12, 0]
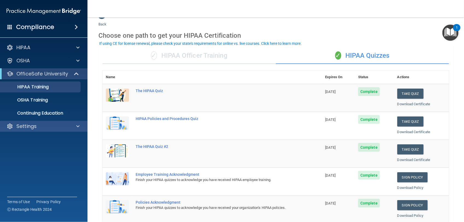
click at [57, 122] on div "Settings" at bounding box center [44, 126] width 88 height 11
click at [76, 123] on div at bounding box center [77, 126] width 14 height 7
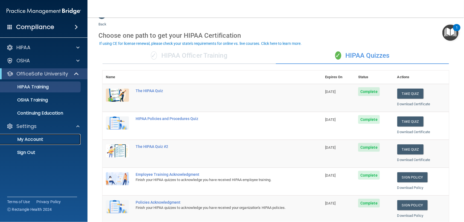
click at [32, 140] on p "My Account" at bounding box center [41, 139] width 75 height 5
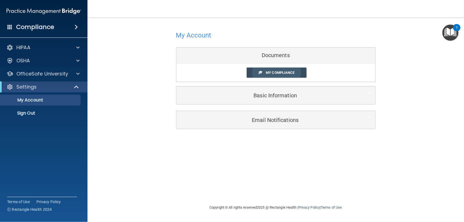
click at [255, 68] on link "My Compliance" at bounding box center [276, 72] width 60 height 10
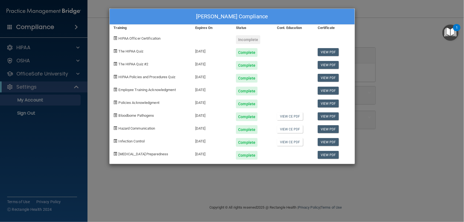
click at [251, 39] on div "Incomplete" at bounding box center [248, 39] width 24 height 9
click at [321, 116] on link "View PDF" at bounding box center [328, 116] width 21 height 8
click at [286, 137] on div "View CE PDF" at bounding box center [293, 140] width 41 height 13
click at [286, 142] on link "View CE PDF" at bounding box center [290, 142] width 26 height 8
click at [383, 63] on div "KRINA PATEL's Compliance Training Expires On Status Cont. Education Certificate…" at bounding box center [232, 111] width 464 height 222
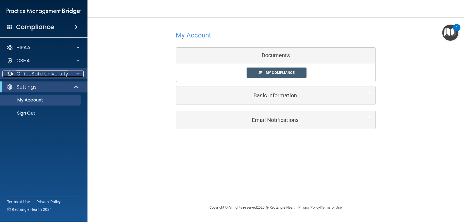
click at [77, 72] on span at bounding box center [77, 74] width 3 height 7
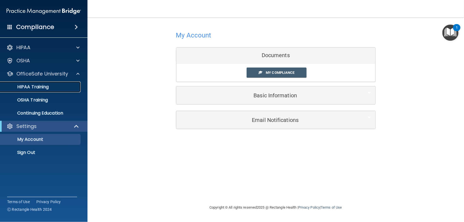
click at [37, 92] on link "HIPAA Training" at bounding box center [38, 86] width 86 height 11
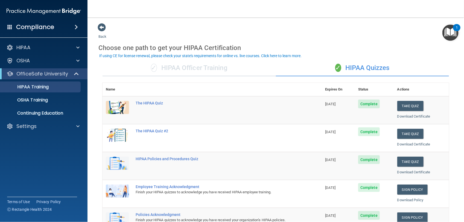
click at [172, 70] on div "✓ HIPAA Officer Training" at bounding box center [188, 68] width 173 height 16
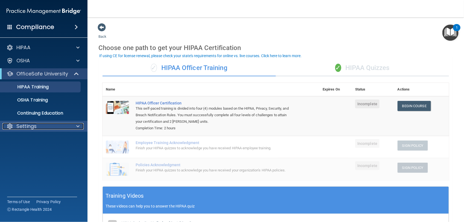
click at [47, 123] on div "Settings" at bounding box center [36, 126] width 68 height 7
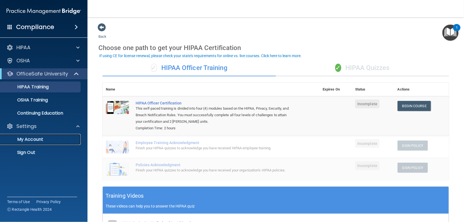
click at [30, 137] on p "My Account" at bounding box center [41, 139] width 75 height 5
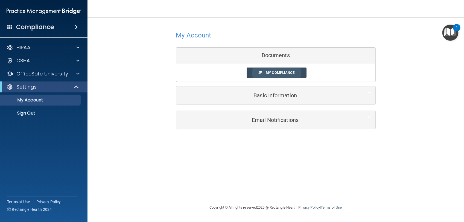
click at [265, 74] on link "My Compliance" at bounding box center [276, 72] width 60 height 10
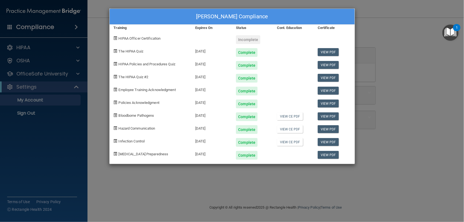
click at [383, 34] on div "KRINA PATEL's Compliance Training Expires On Status Cont. Education Certificate…" at bounding box center [232, 111] width 464 height 222
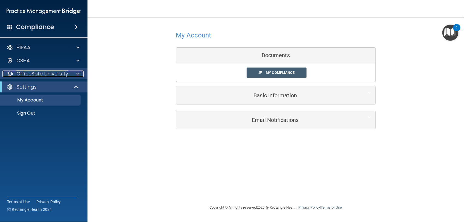
click at [61, 73] on p "OfficeSafe University" at bounding box center [42, 74] width 52 height 7
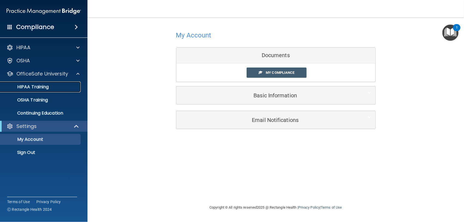
click at [62, 84] on div "HIPAA Training" at bounding box center [41, 86] width 75 height 5
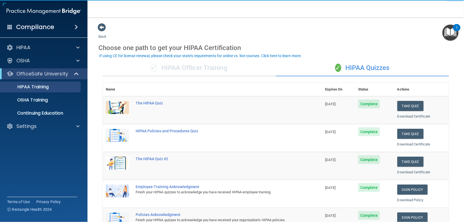
click at [172, 65] on div "✓ HIPAA Officer Training" at bounding box center [188, 68] width 173 height 16
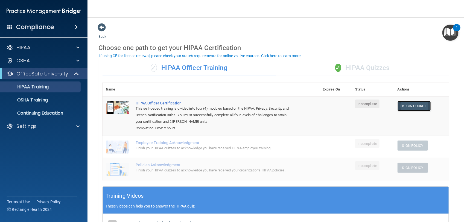
click at [406, 104] on link "Begin Course" at bounding box center [413, 106] width 33 height 10
click at [44, 82] on link "HIPAA Training" at bounding box center [38, 86] width 86 height 11
click at [336, 62] on div "✓ HIPAA Quizzes" at bounding box center [362, 68] width 173 height 16
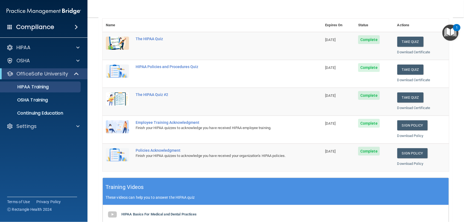
scroll to position [69, 0]
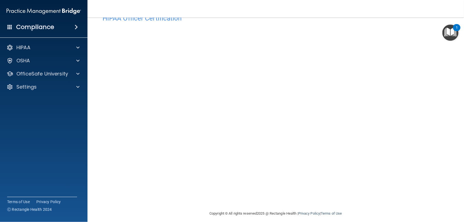
scroll to position [14, 0]
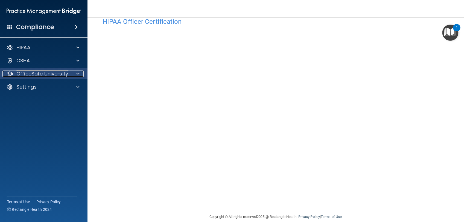
click at [77, 75] on span at bounding box center [77, 74] width 3 height 7
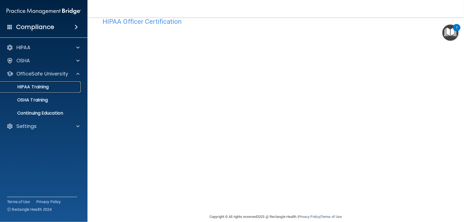
click at [70, 86] on div "HIPAA Training" at bounding box center [41, 86] width 75 height 5
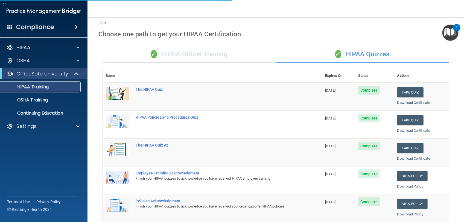
scroll to position [182, 0]
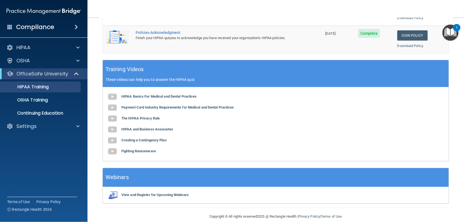
click at [457, 121] on main "Back Choose one path to get your HIPAA Certification ✓ HIPAA Officer Training ✓…" at bounding box center [275, 119] width 376 height 204
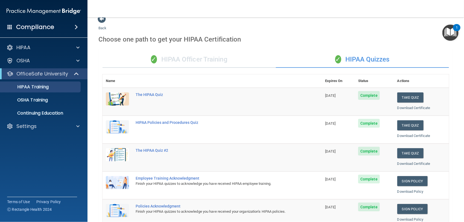
scroll to position [0, 0]
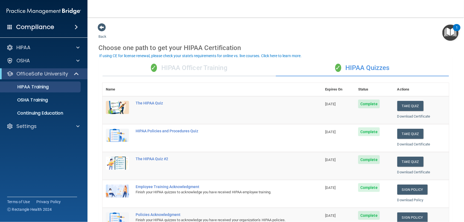
click at [243, 61] on div "✓ HIPAA Officer Training" at bounding box center [188, 68] width 173 height 16
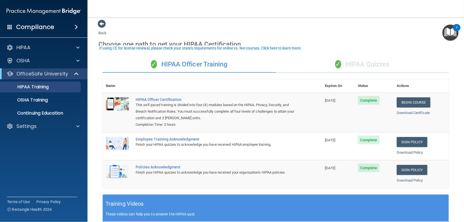
scroll to position [20, 0]
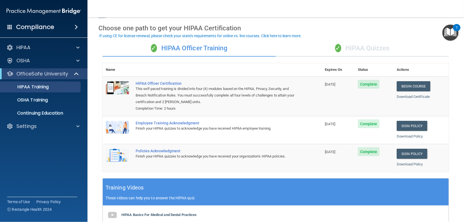
drag, startPoint x: 458, startPoint y: 51, endPoint x: 454, endPoint y: 148, distance: 96.8
click at [454, 148] on main "Back Choose one path to get your HIPAA Certification ✓ HIPAA Officer Training ✓…" at bounding box center [275, 119] width 376 height 204
drag, startPoint x: 454, startPoint y: 148, endPoint x: 450, endPoint y: 172, distance: 24.3
click at [450, 172] on main "Back Choose one path to get your HIPAA Certification ✓ HIPAA Officer Training ✓…" at bounding box center [275, 119] width 376 height 204
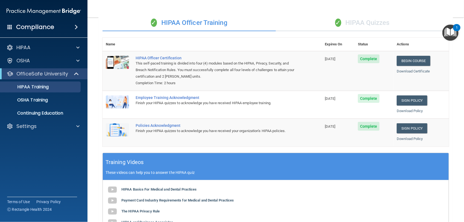
scroll to position [0, 0]
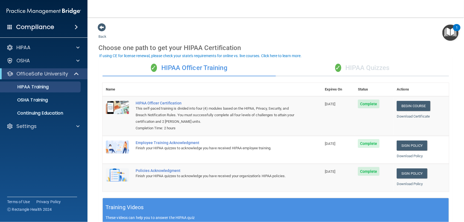
click at [314, 69] on div "✓ HIPAA Quizzes" at bounding box center [362, 68] width 173 height 16
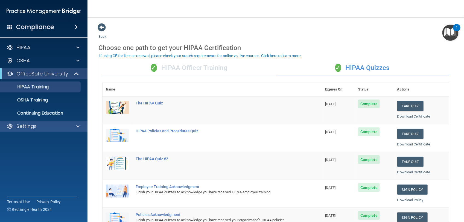
click at [44, 130] on div "Settings" at bounding box center [44, 126] width 88 height 11
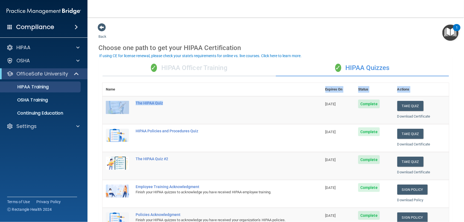
drag, startPoint x: 231, startPoint y: 88, endPoint x: 231, endPoint y: 76, distance: 12.3
click at [231, 81] on div "✓ HIPAA Officer Training ✓ HIPAA Quizzes Name Expires On Status Actions The HIP…" at bounding box center [275, 223] width 354 height 334
drag, startPoint x: 231, startPoint y: 76, endPoint x: 231, endPoint y: 66, distance: 9.8
click at [231, 66] on div "✓ HIPAA Officer Training" at bounding box center [188, 68] width 173 height 16
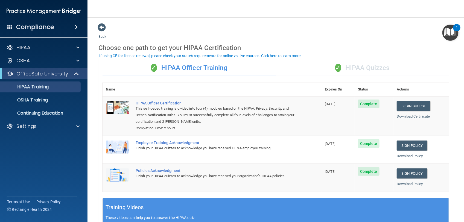
click at [367, 74] on div "✓ HIPAA Quizzes" at bounding box center [362, 68] width 173 height 16
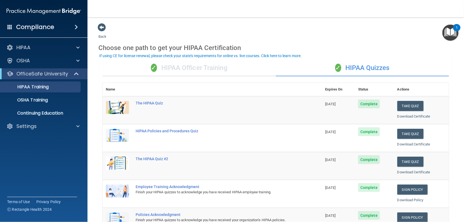
click at [233, 65] on div "✓ HIPAA Officer Training" at bounding box center [188, 68] width 173 height 16
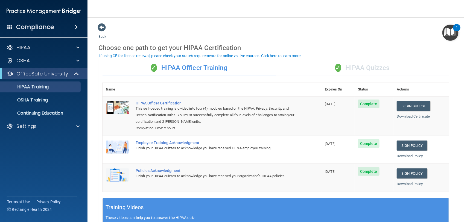
click at [301, 73] on div "✓ HIPAA Quizzes" at bounding box center [362, 68] width 173 height 16
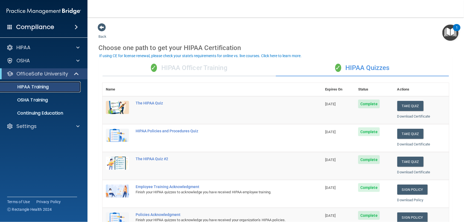
click at [35, 83] on link "HIPAA Training" at bounding box center [38, 86] width 86 height 11
click at [38, 95] on link "OSHA Training" at bounding box center [38, 100] width 86 height 11
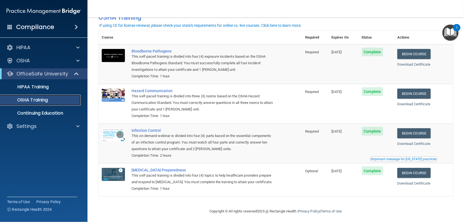
scroll to position [18, 0]
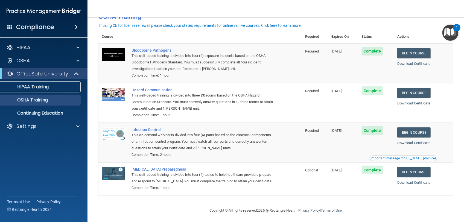
click at [51, 87] on div "HIPAA Training" at bounding box center [41, 86] width 75 height 5
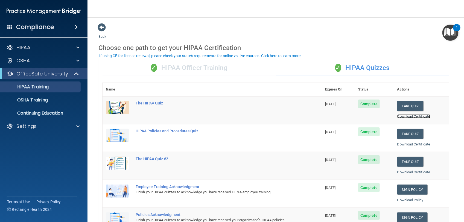
click at [412, 116] on link "Download Certificate" at bounding box center [413, 116] width 33 height 4
click at [407, 145] on link "Download Certificate" at bounding box center [413, 144] width 33 height 4
click at [405, 172] on link "Download Certificate" at bounding box center [413, 172] width 33 height 4
click at [237, 67] on div "✓ HIPAA Officer Training" at bounding box center [188, 68] width 173 height 16
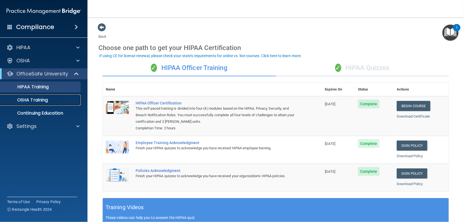
click at [71, 96] on link "OSHA Training" at bounding box center [38, 100] width 86 height 11
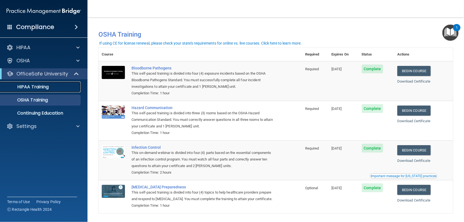
click at [50, 90] on link "HIPAA Training" at bounding box center [38, 86] width 86 height 11
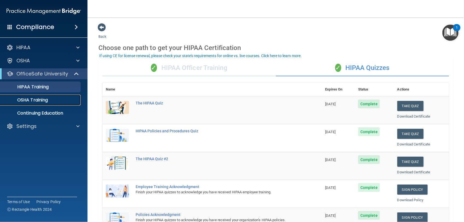
click at [70, 103] on link "OSHA Training" at bounding box center [38, 100] width 86 height 11
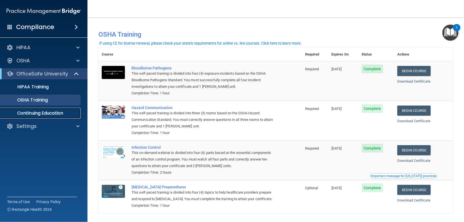
click at [59, 113] on p "Continuing Education" at bounding box center [41, 112] width 75 height 5
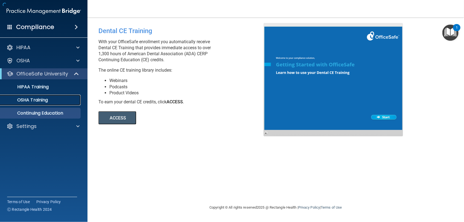
click at [60, 101] on div "OSHA Training" at bounding box center [41, 99] width 75 height 5
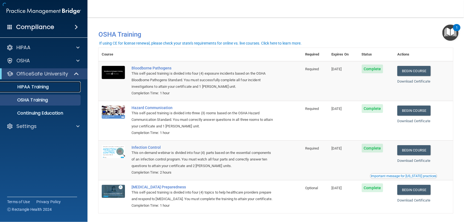
click at [58, 90] on link "HIPAA Training" at bounding box center [38, 86] width 86 height 11
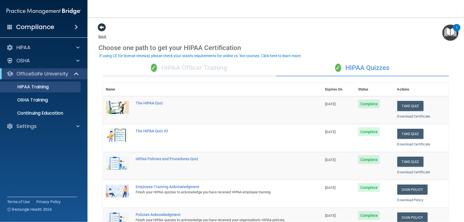
click at [102, 30] on span at bounding box center [102, 27] width 8 height 8
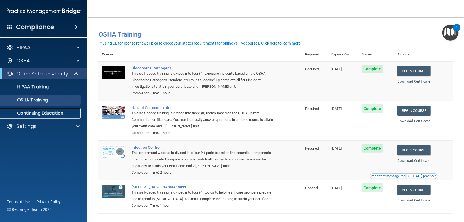
click at [45, 114] on p "Continuing Education" at bounding box center [41, 112] width 75 height 5
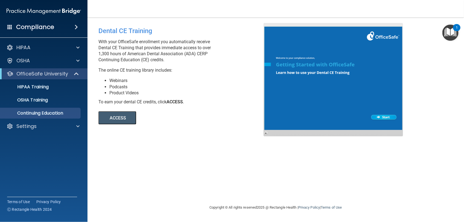
click at [109, 121] on button "ACCESS" at bounding box center [117, 117] width 38 height 13
click at [37, 98] on p "OSHA Training" at bounding box center [26, 99] width 44 height 5
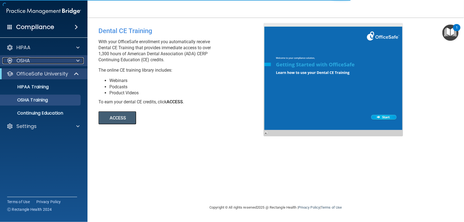
click at [51, 64] on div "OSHA" at bounding box center [36, 60] width 68 height 7
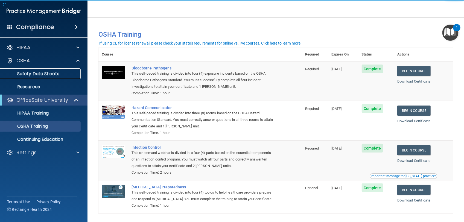
click at [49, 75] on p "Safety Data Sheets" at bounding box center [41, 73] width 75 height 5
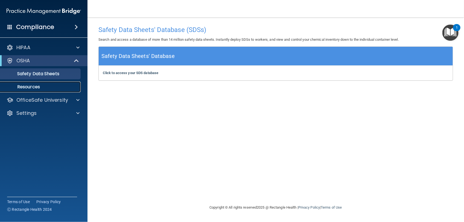
click at [46, 87] on p "Resources" at bounding box center [41, 86] width 75 height 5
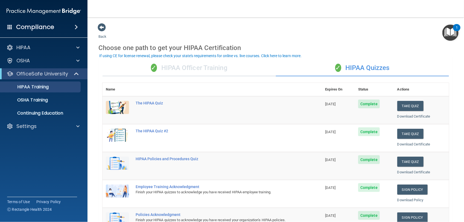
click at [187, 63] on div "✓ HIPAA Officer Training" at bounding box center [188, 68] width 173 height 16
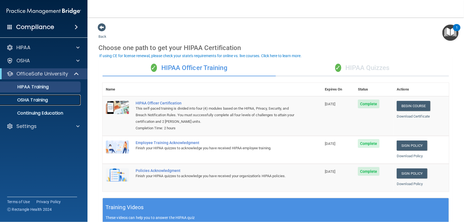
click at [64, 98] on div "OSHA Training" at bounding box center [41, 99] width 75 height 5
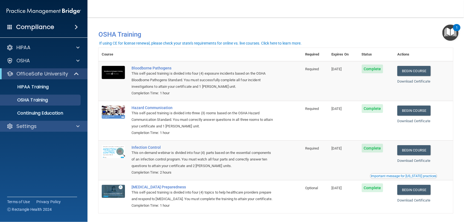
click at [41, 131] on div "Settings" at bounding box center [44, 126] width 88 height 11
click at [54, 127] on div "Settings" at bounding box center [36, 126] width 68 height 7
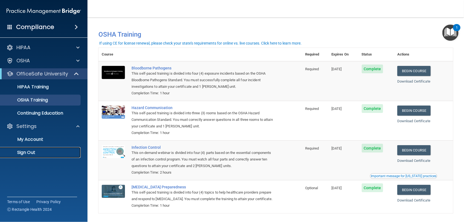
click at [30, 152] on p "Sign Out" at bounding box center [41, 152] width 75 height 5
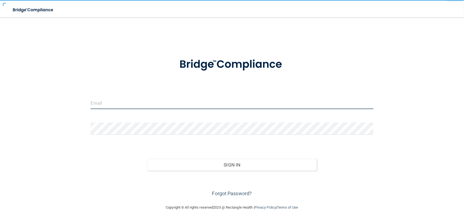
type input "[EMAIL_ADDRESS][DOMAIN_NAME]"
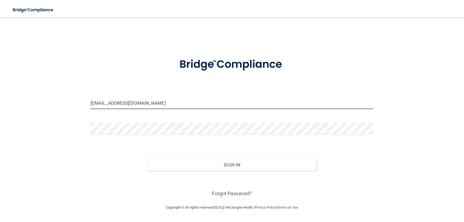
click at [131, 107] on input "[EMAIL_ADDRESS][DOMAIN_NAME]" at bounding box center [231, 103] width 283 height 12
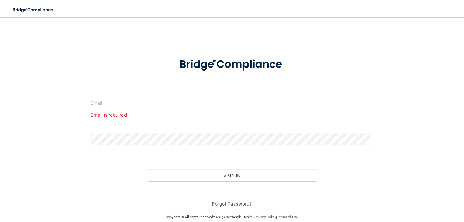
click at [93, 87] on form "Email is required Invalid email/password. You don't have permission to access t…" at bounding box center [231, 129] width 283 height 158
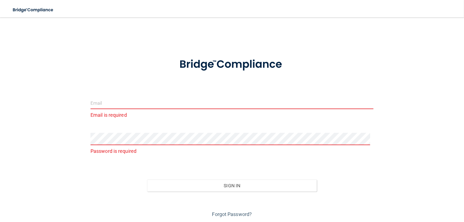
click at [62, 151] on div "Email is required Password is required Invalid email/password. You don't have p…" at bounding box center [232, 121] width 442 height 196
